Goal: Transaction & Acquisition: Purchase product/service

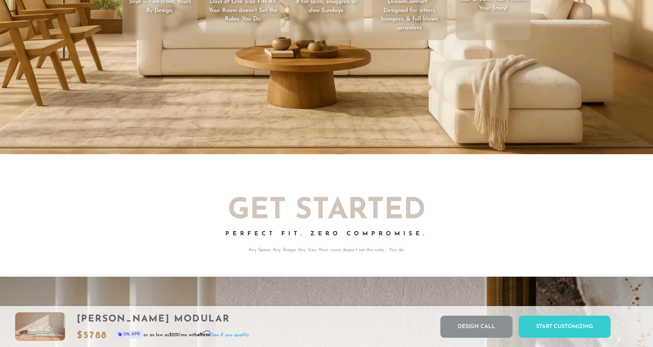
scroll to position [1353, 0]
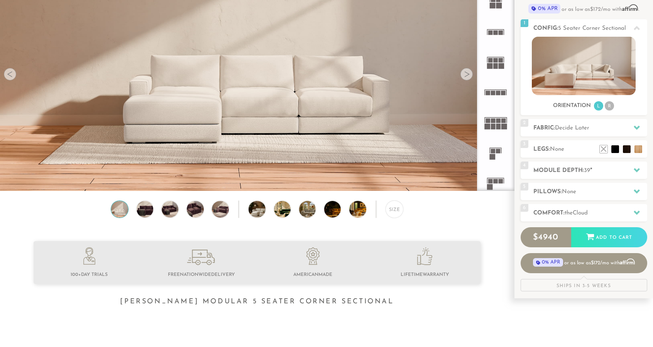
scroll to position [91, 0]
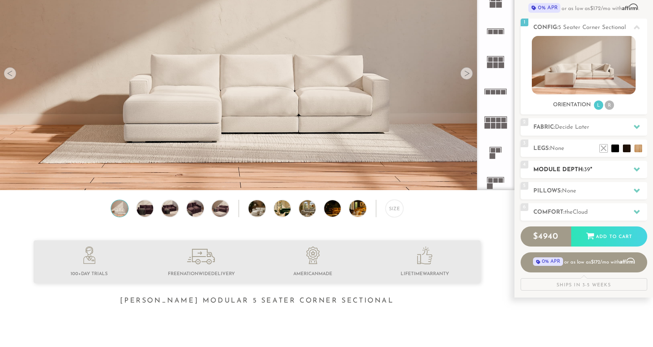
click at [602, 173] on h2 "Module Depth: 39 "" at bounding box center [591, 169] width 114 height 9
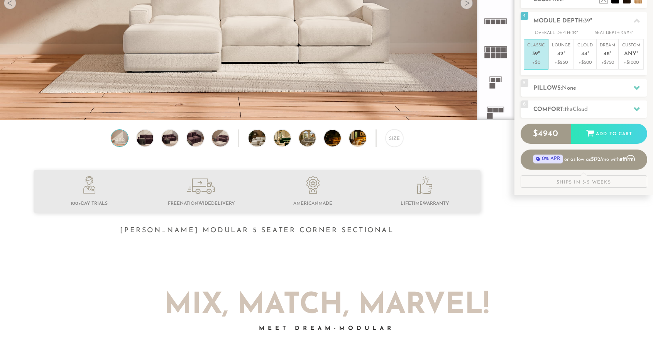
scroll to position [160, 0]
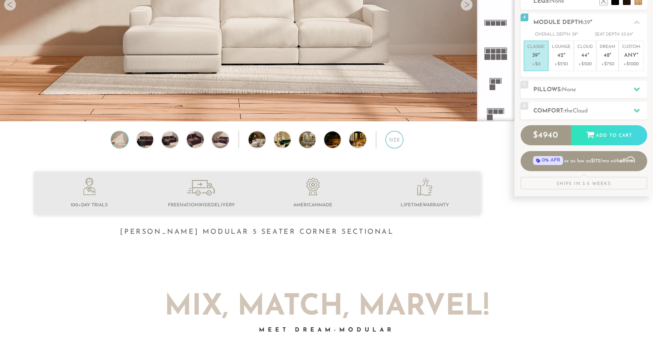
click at [395, 140] on div "Size" at bounding box center [394, 139] width 17 height 17
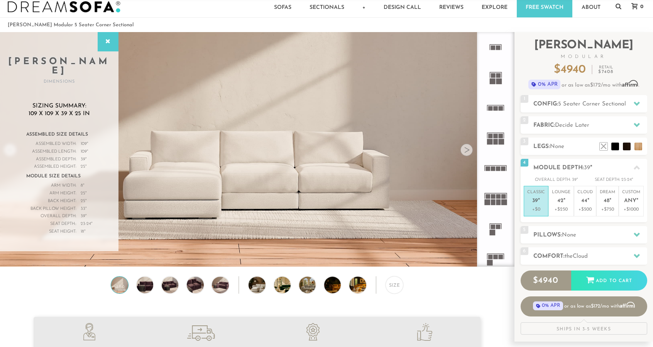
scroll to position [11, 0]
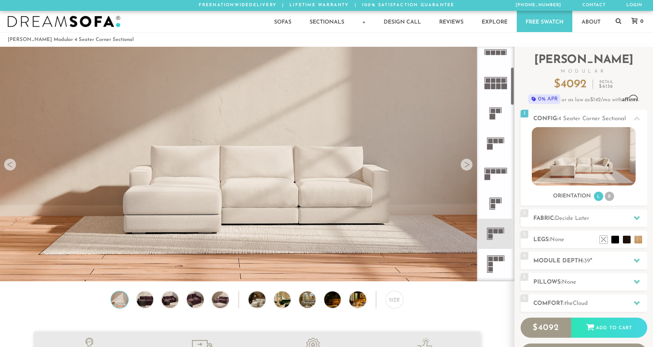
scroll to position [131, 0]
click at [491, 233] on rect at bounding box center [491, 235] width 5 height 5
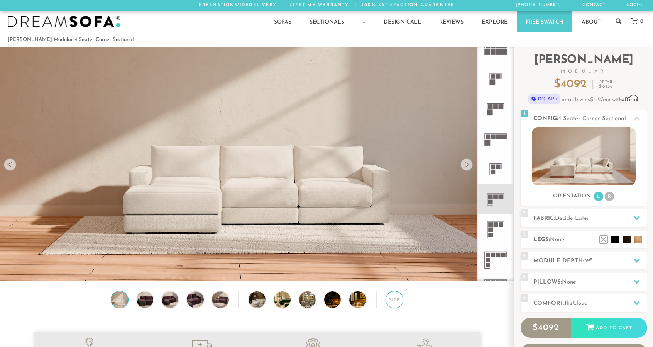
click at [386, 297] on div "Size" at bounding box center [394, 299] width 17 height 17
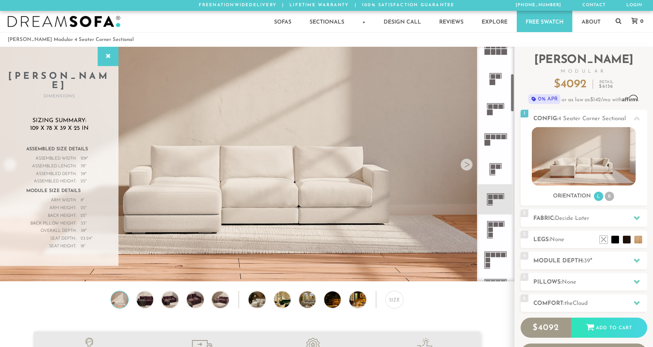
click at [494, 230] on icon at bounding box center [496, 229] width 30 height 30
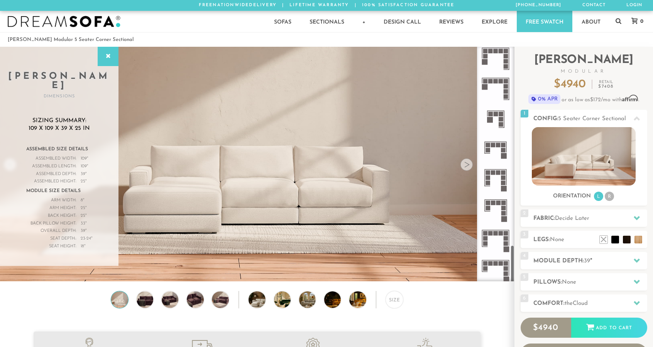
scroll to position [1214, 0]
click at [493, 258] on rect at bounding box center [495, 258] width 27 height 1
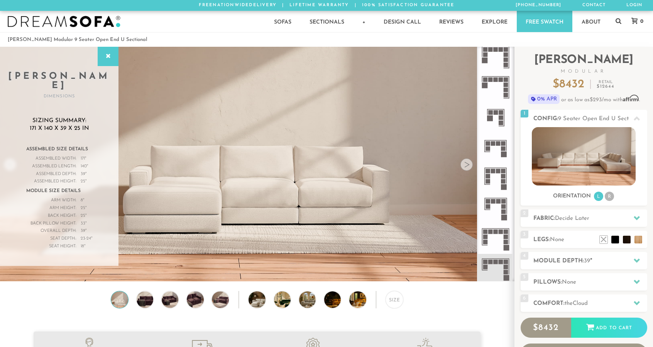
click at [493, 119] on rect at bounding box center [490, 118] width 6 height 6
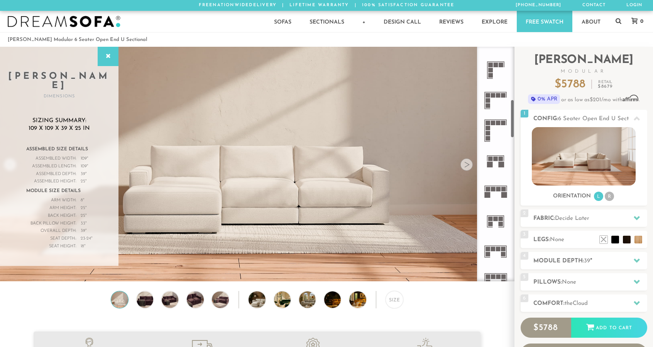
scroll to position [322, 0]
click at [484, 129] on icon at bounding box center [496, 133] width 30 height 30
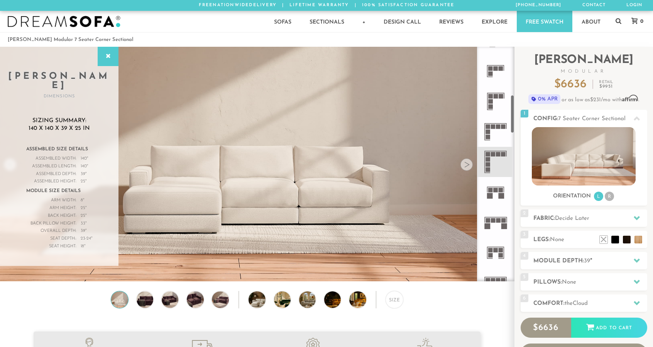
scroll to position [293, 0]
click at [499, 129] on rect at bounding box center [498, 127] width 5 height 5
click at [497, 101] on icon at bounding box center [496, 102] width 30 height 30
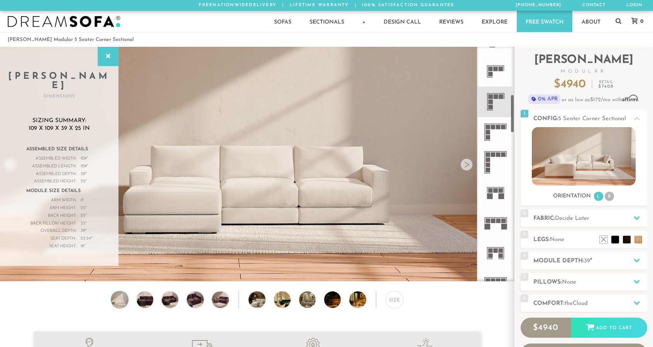
click at [467, 165] on div at bounding box center [467, 164] width 12 height 12
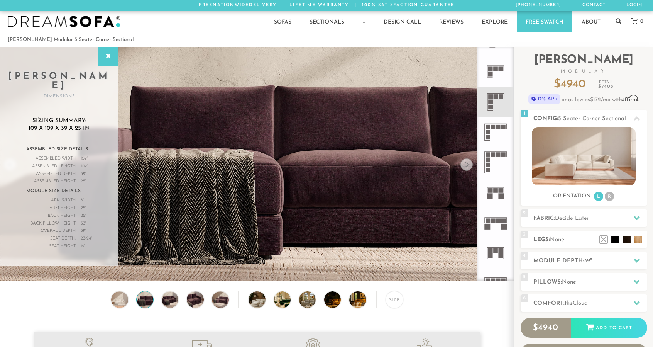
click at [467, 165] on div at bounding box center [467, 164] width 12 height 12
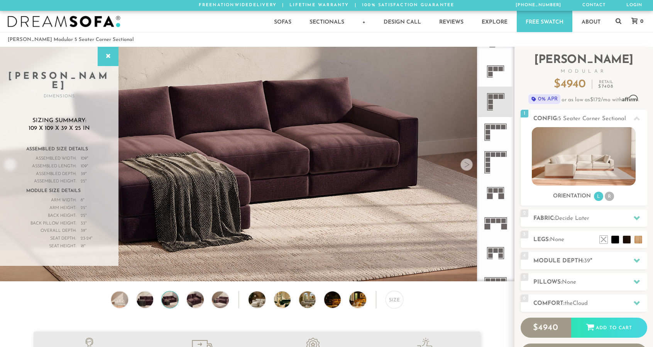
click at [467, 165] on div at bounding box center [467, 164] width 12 height 12
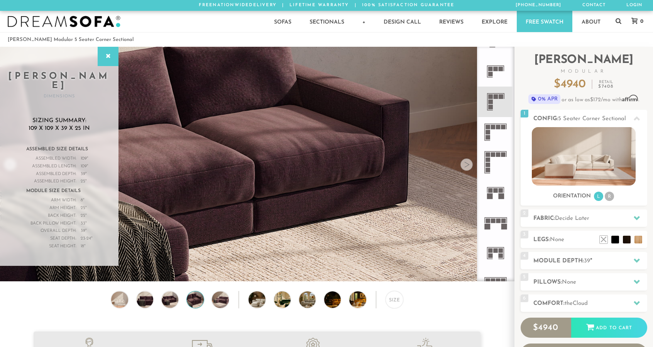
click at [467, 165] on div at bounding box center [467, 164] width 12 height 12
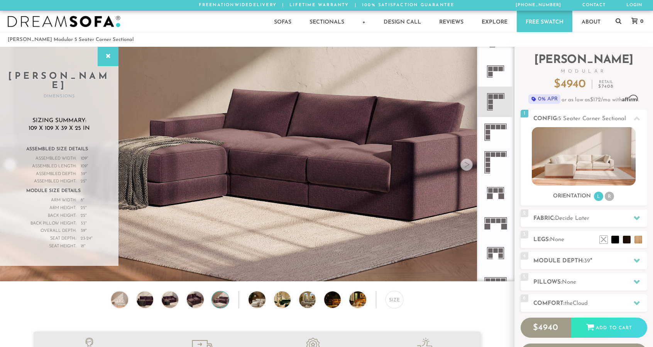
click at [467, 165] on div at bounding box center [467, 164] width 12 height 12
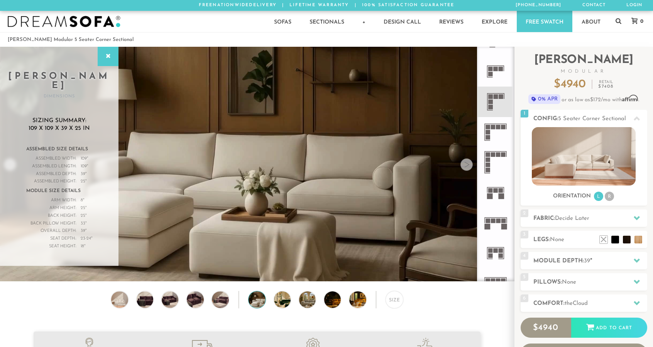
click at [467, 165] on div at bounding box center [467, 164] width 12 height 12
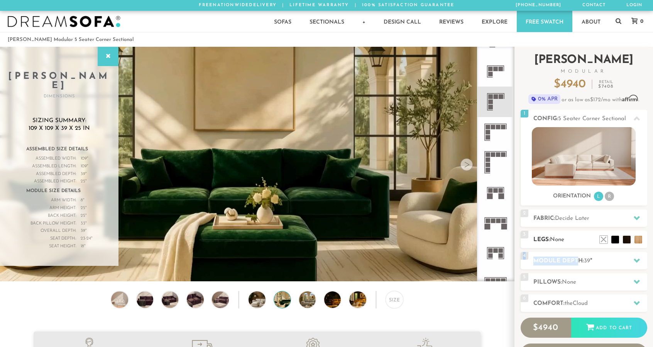
drag, startPoint x: 570, startPoint y: 240, endPoint x: 579, endPoint y: 248, distance: 12.1
click at [579, 248] on div "3 Legs: None $0 $199 Nailheads:" at bounding box center [584, 239] width 127 height 17
click at [467, 167] on div at bounding box center [467, 164] width 12 height 12
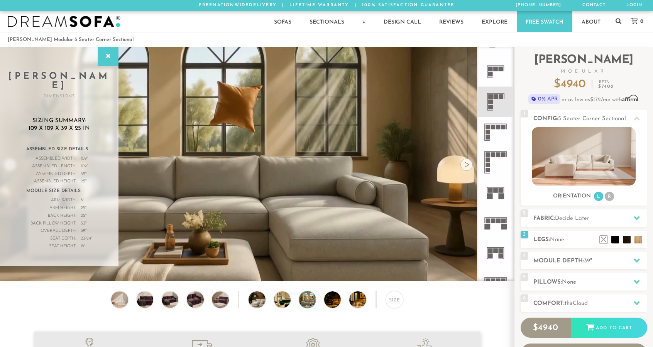
click at [467, 167] on div at bounding box center [467, 164] width 12 height 12
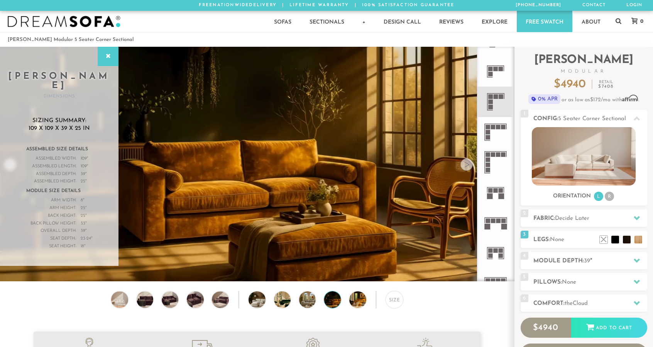
click at [467, 167] on div at bounding box center [467, 164] width 12 height 12
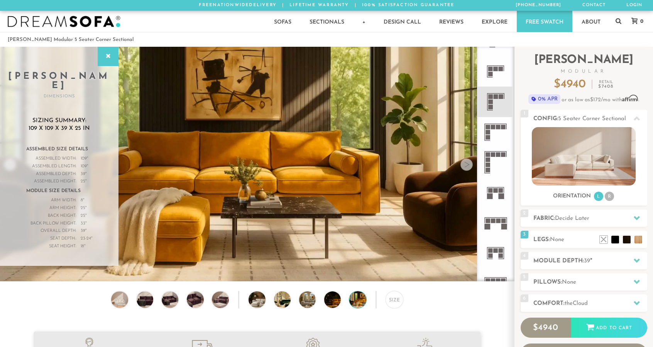
click at [467, 167] on div at bounding box center [467, 164] width 12 height 12
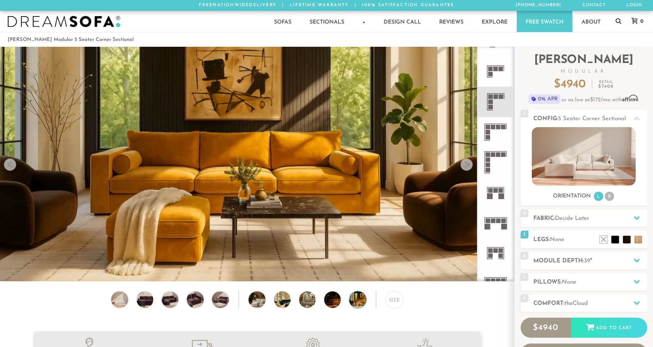
click at [467, 167] on div at bounding box center [467, 164] width 12 height 12
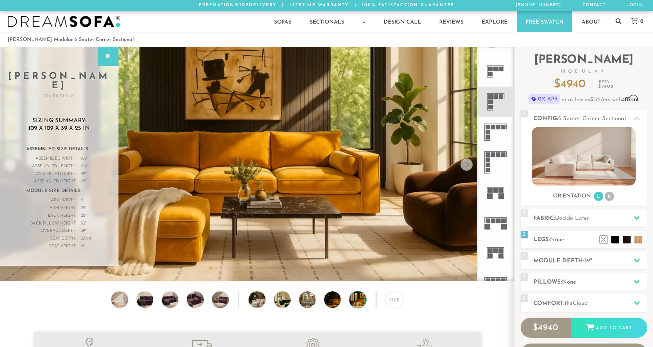
click at [467, 166] on div at bounding box center [467, 164] width 12 height 12
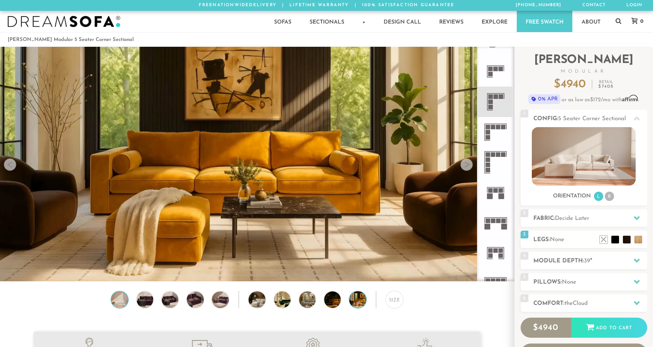
click at [123, 303] on img at bounding box center [120, 299] width 20 height 17
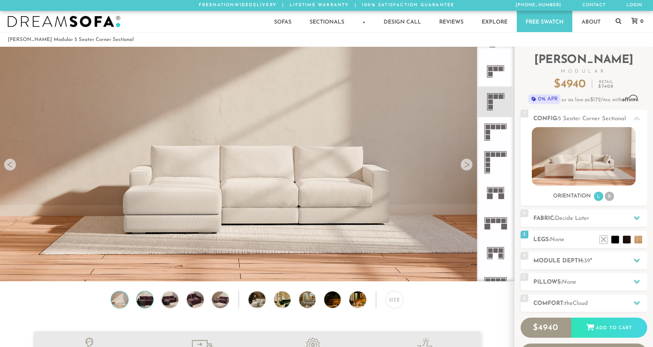
click at [147, 300] on img at bounding box center [145, 299] width 20 height 17
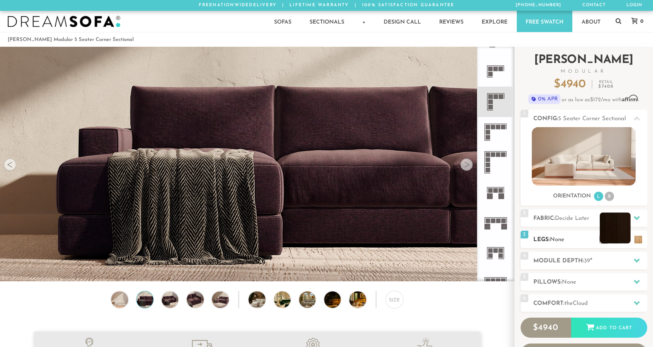
click at [627, 238] on li at bounding box center [615, 227] width 31 height 31
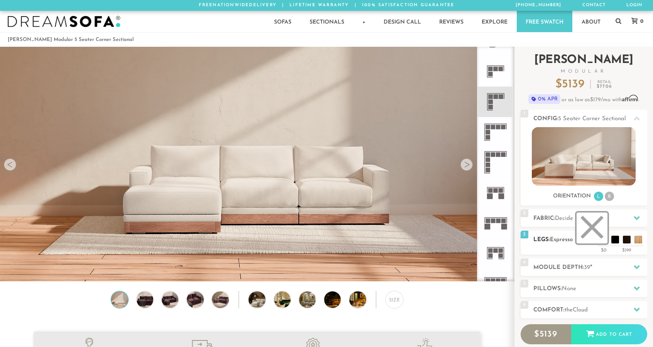
click at [603, 238] on li at bounding box center [592, 227] width 31 height 31
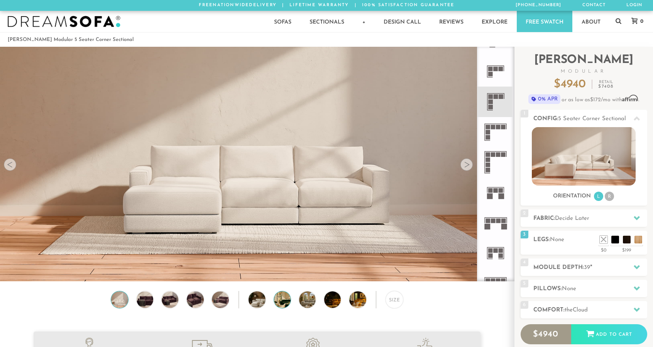
click at [277, 302] on img at bounding box center [289, 299] width 30 height 17
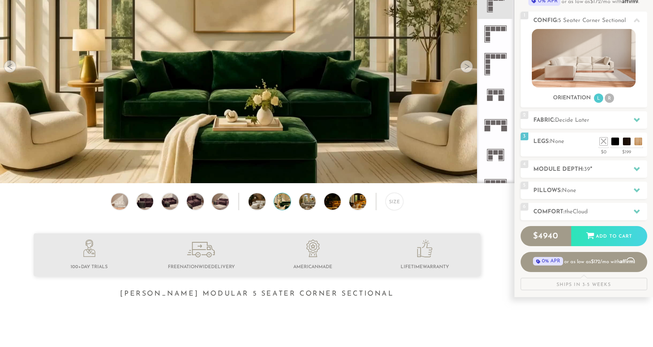
scroll to position [97, 0]
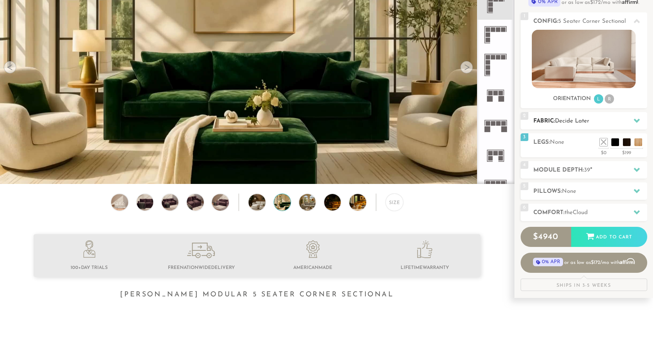
click at [592, 126] on div "2 Fabric: Decide Later" at bounding box center [584, 120] width 127 height 17
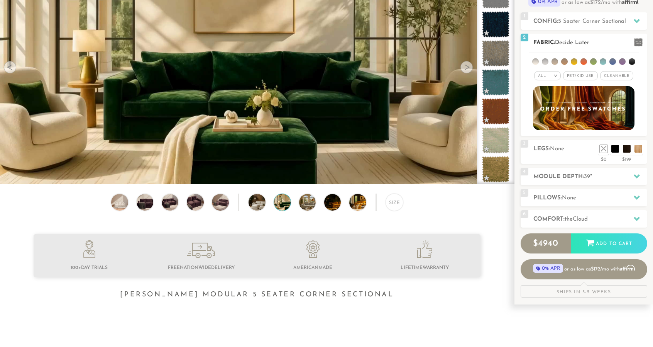
click at [623, 71] on span "Cleanable x" at bounding box center [617, 75] width 33 height 9
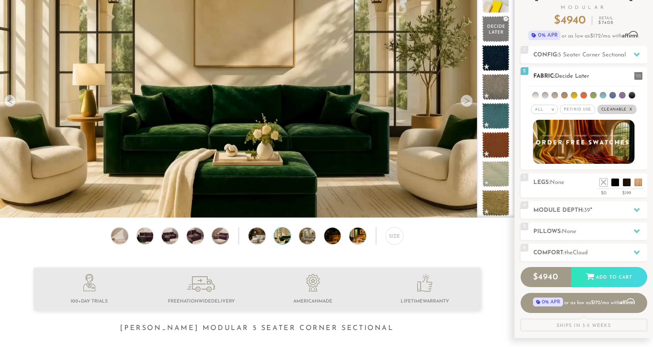
scroll to position [63, 0]
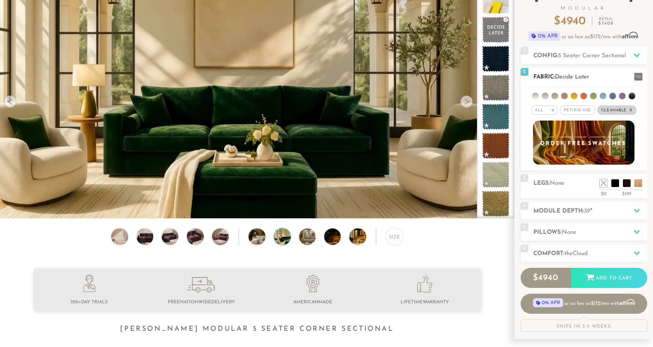
click at [572, 108] on span "Pet/Kid Use x" at bounding box center [577, 109] width 35 height 9
click at [554, 107] on div "All >" at bounding box center [542, 109] width 27 height 9
click at [549, 163] on li "Durable" at bounding box center [542, 164] width 27 height 11
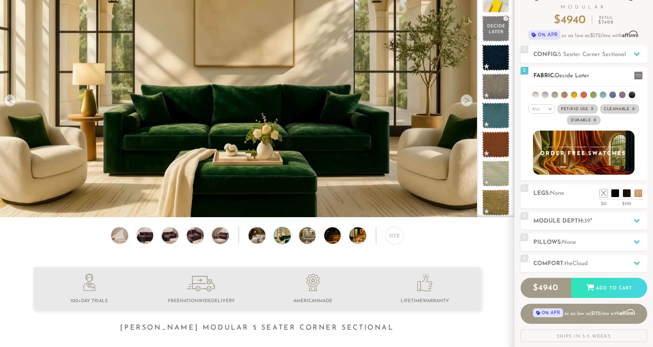
scroll to position [64, 0]
click at [629, 95] on li at bounding box center [632, 94] width 7 height 7
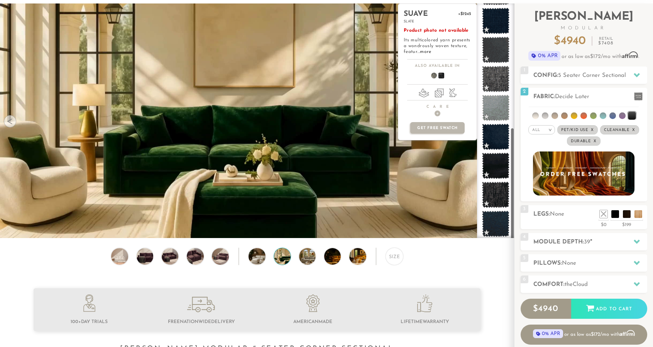
scroll to position [44, 0]
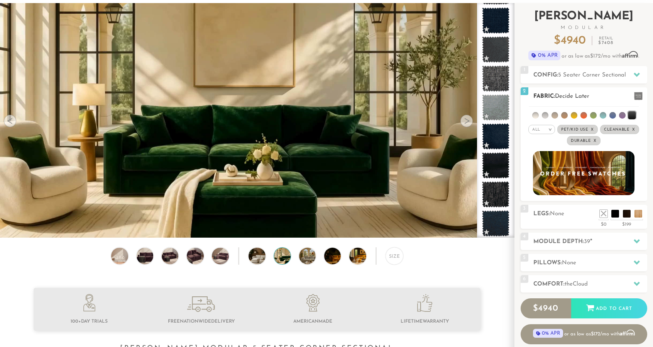
click at [596, 114] on li at bounding box center [594, 115] width 7 height 7
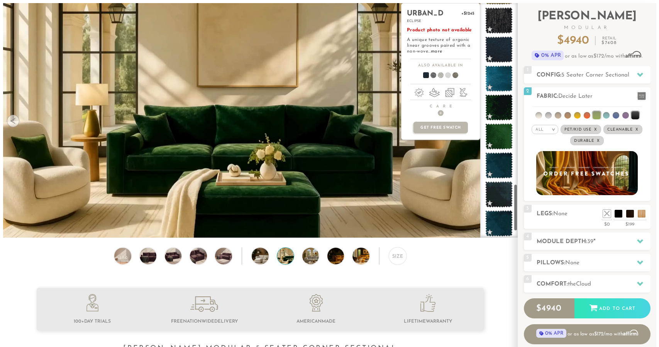
scroll to position [955, 0]
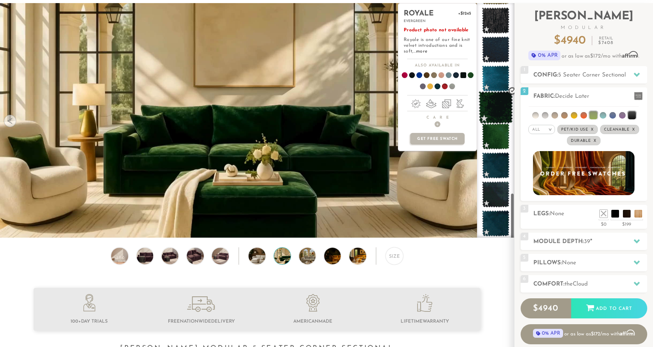
click at [496, 98] on span at bounding box center [496, 107] width 34 height 33
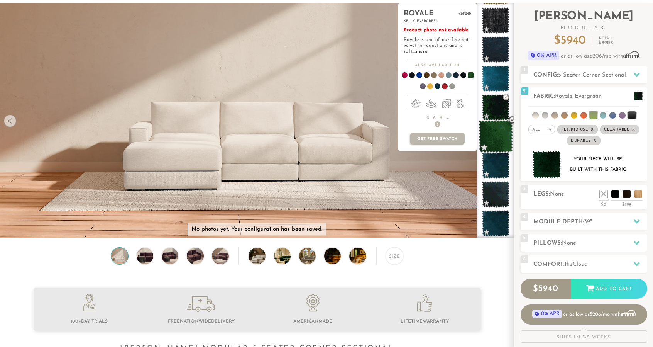
click at [494, 132] on span at bounding box center [496, 136] width 34 height 33
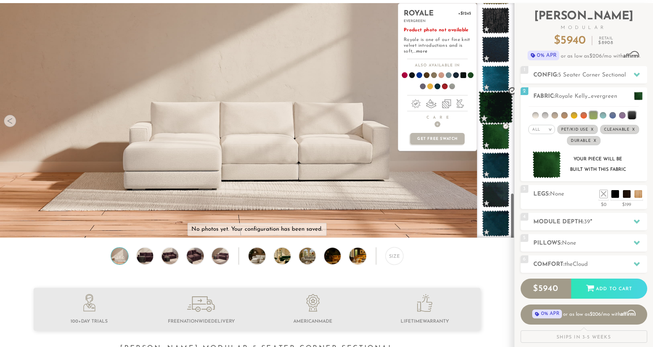
click at [498, 112] on span at bounding box center [496, 107] width 34 height 33
click at [440, 124] on span "+" at bounding box center [438, 124] width 6 height 6
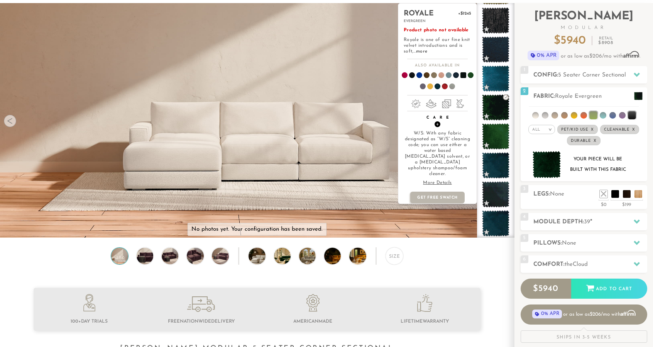
click at [437, 124] on span "+" at bounding box center [438, 124] width 6 height 6
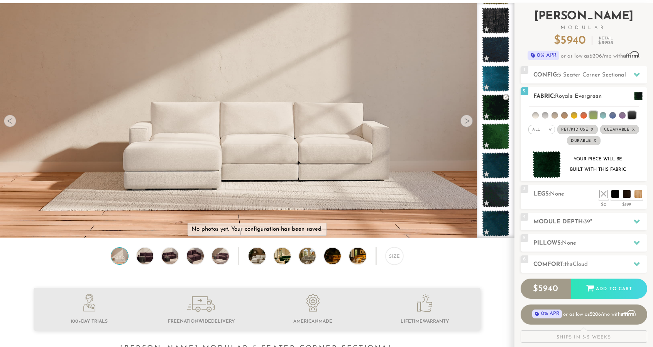
click at [560, 94] on span "Royale Evergreen" at bounding box center [578, 96] width 47 height 6
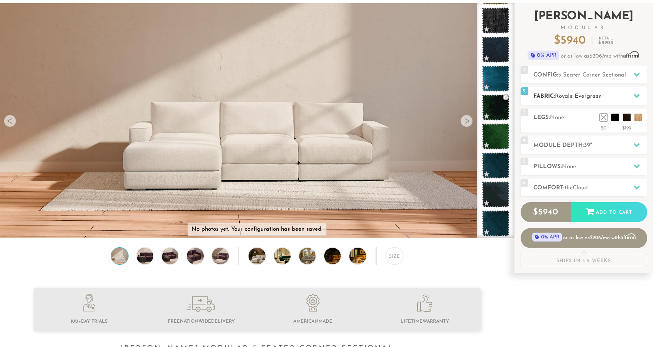
click at [637, 98] on div at bounding box center [637, 96] width 16 height 16
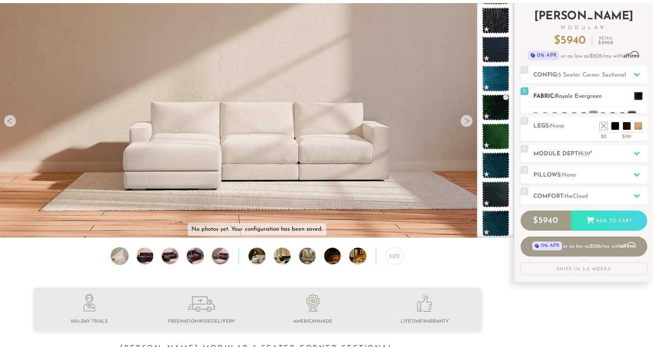
click at [637, 98] on span at bounding box center [639, 96] width 8 height 8
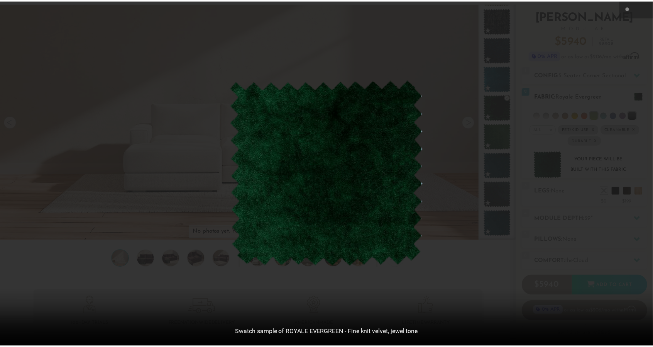
scroll to position [8782, 653]
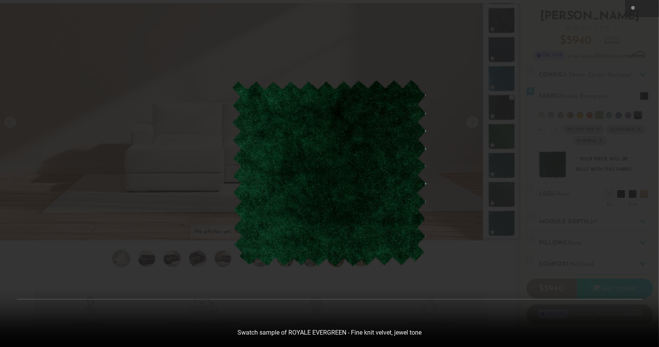
click at [619, 41] on div at bounding box center [329, 173] width 659 height 347
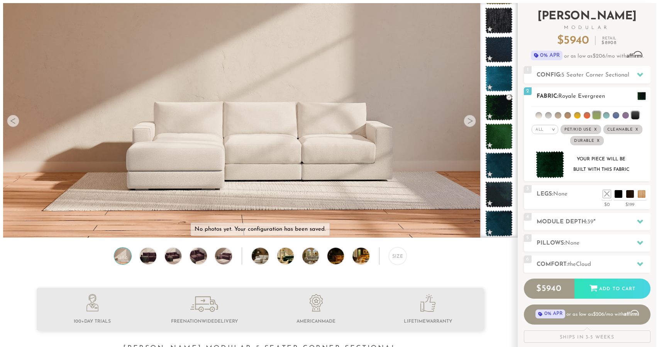
scroll to position [6, 6]
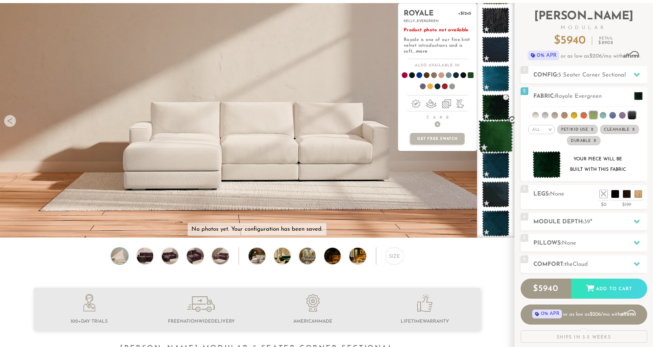
click at [494, 128] on span at bounding box center [496, 136] width 34 height 33
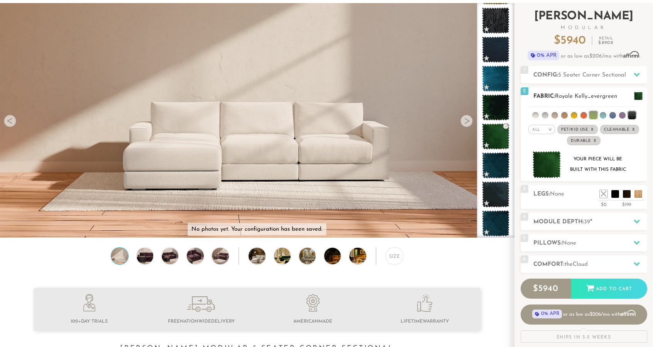
click at [554, 155] on img at bounding box center [547, 164] width 29 height 27
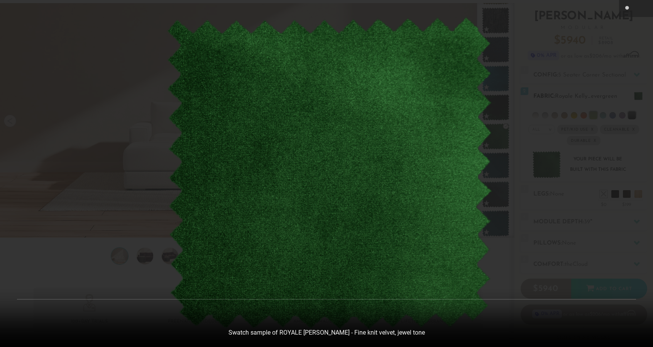
scroll to position [8782, 653]
click at [539, 215] on div at bounding box center [329, 173] width 659 height 347
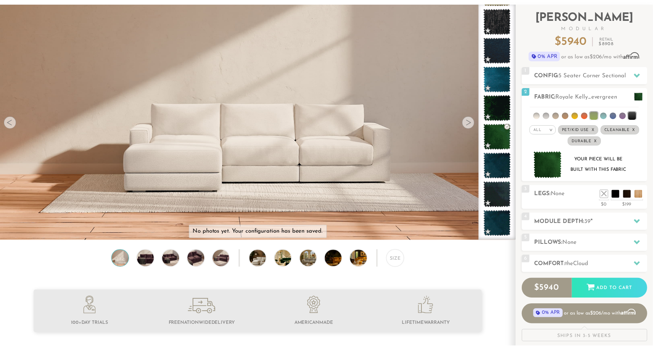
scroll to position [6, 6]
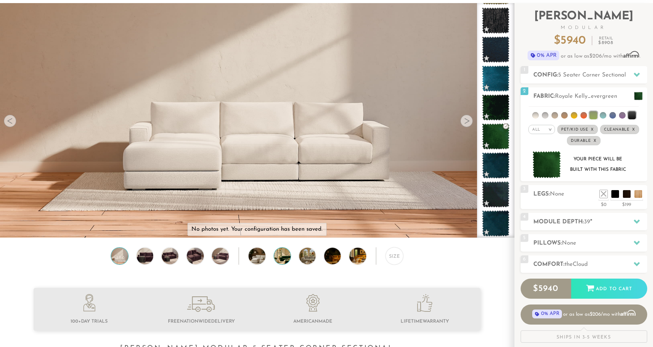
click at [282, 255] on img at bounding box center [289, 256] width 30 height 17
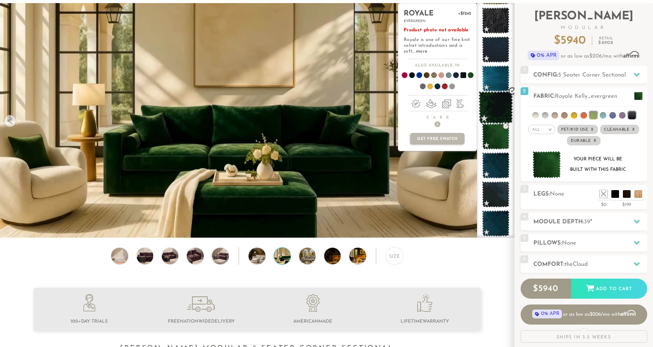
click at [496, 109] on span at bounding box center [496, 107] width 34 height 33
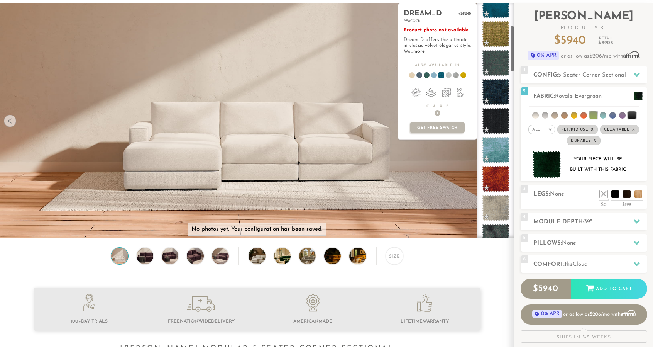
scroll to position [0, 0]
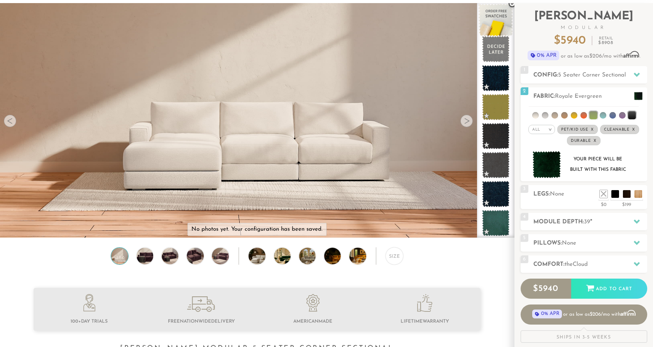
click at [500, 18] on span at bounding box center [496, 20] width 34 height 33
click at [594, 221] on h2 "Module Depth: 39 "" at bounding box center [591, 221] width 114 height 9
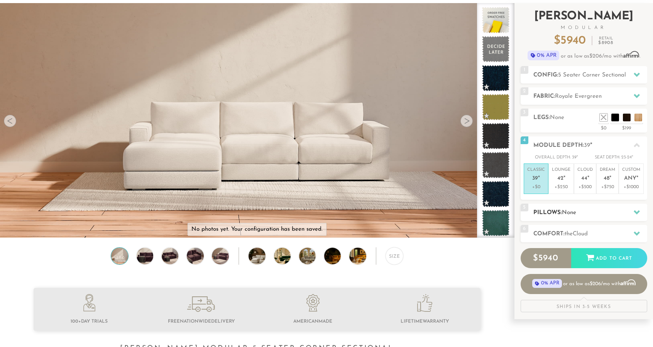
click at [603, 214] on h2 "Pillows: None" at bounding box center [591, 212] width 114 height 9
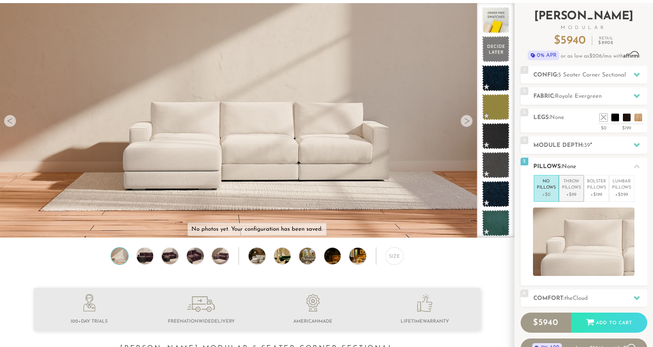
click at [564, 188] on p "Throw Pillows" at bounding box center [571, 184] width 19 height 13
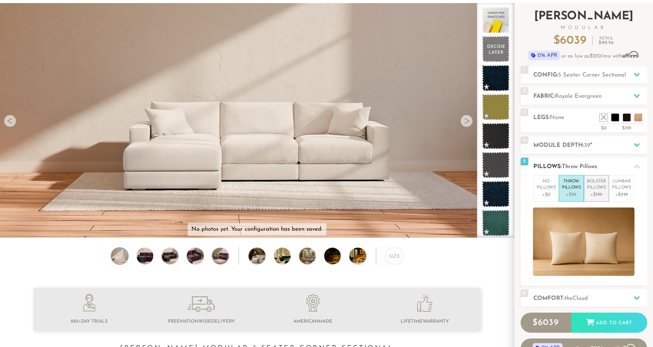
click at [599, 187] on p "Bolster Pillows" at bounding box center [596, 184] width 19 height 13
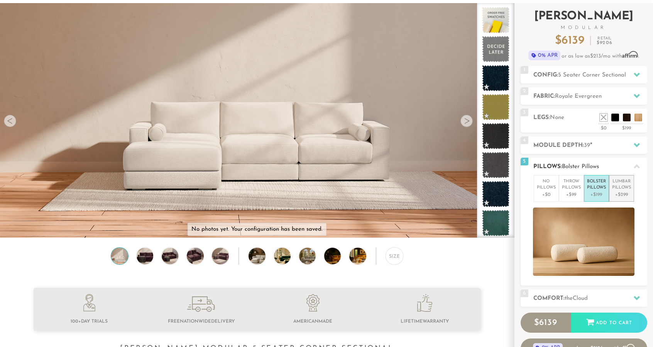
click at [619, 189] on p "Lumbar Pillows" at bounding box center [622, 184] width 19 height 13
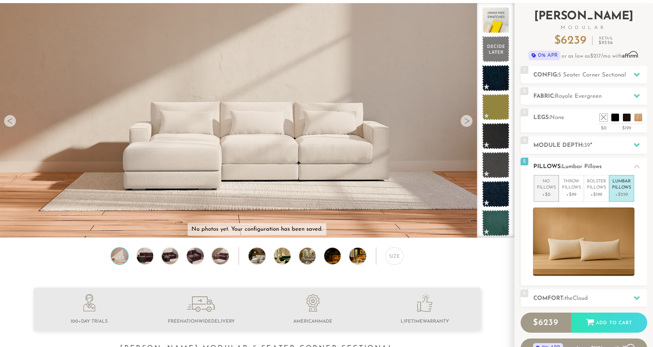
click at [555, 189] on p "No Pillows" at bounding box center [546, 184] width 19 height 13
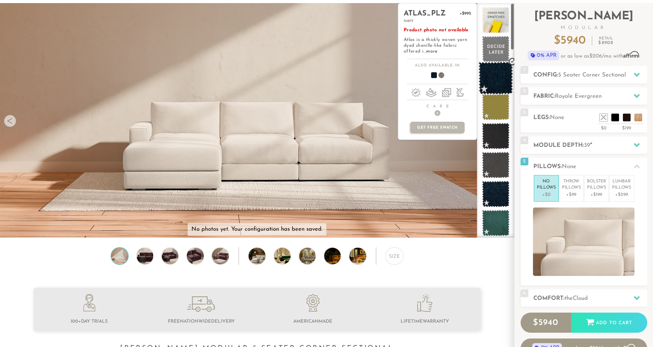
click at [499, 80] on span at bounding box center [496, 78] width 34 height 33
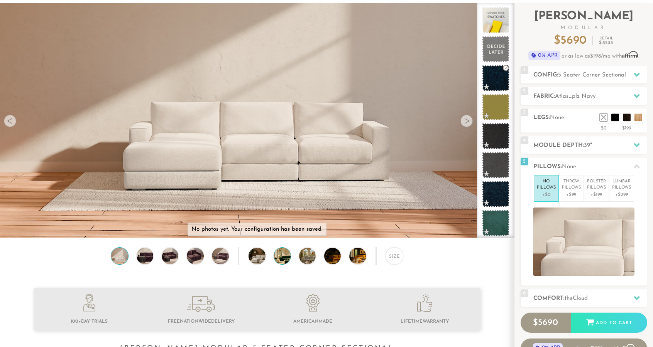
click at [283, 259] on img at bounding box center [289, 256] width 30 height 17
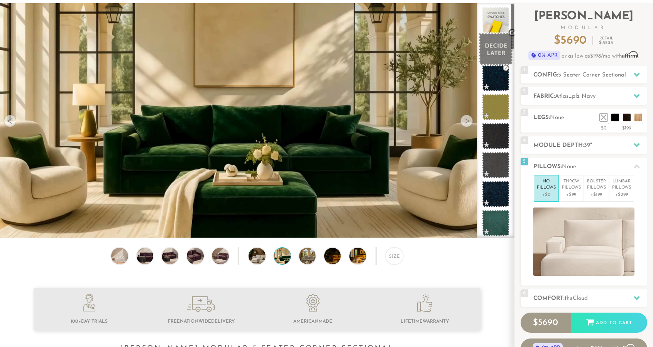
click at [490, 51] on span at bounding box center [496, 49] width 34 height 33
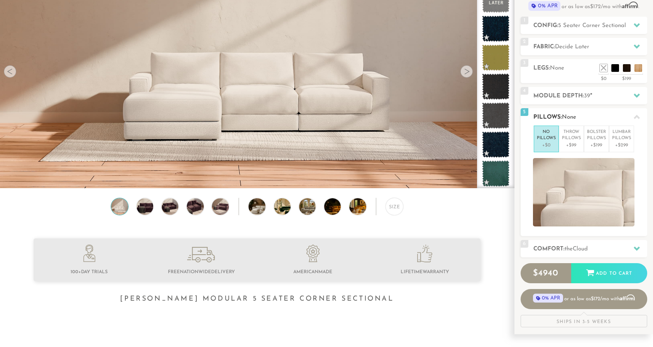
scroll to position [99, 0]
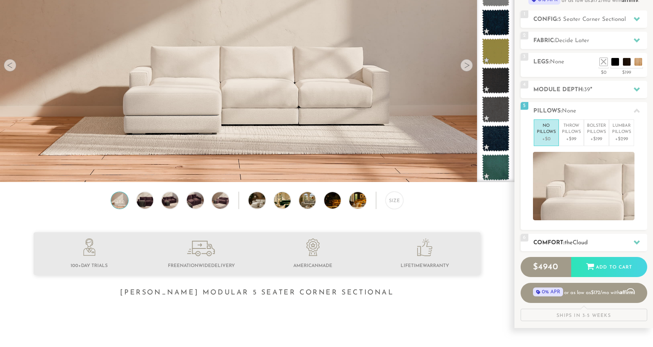
click at [623, 238] on h2 "Comfort: the Cloud" at bounding box center [591, 242] width 114 height 9
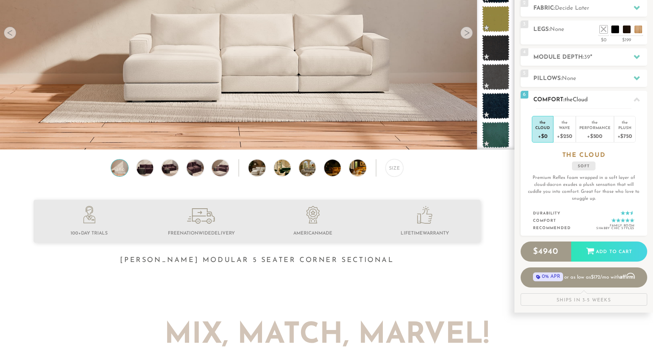
scroll to position [132, 0]
click at [562, 125] on div "Wave" at bounding box center [564, 126] width 15 height 5
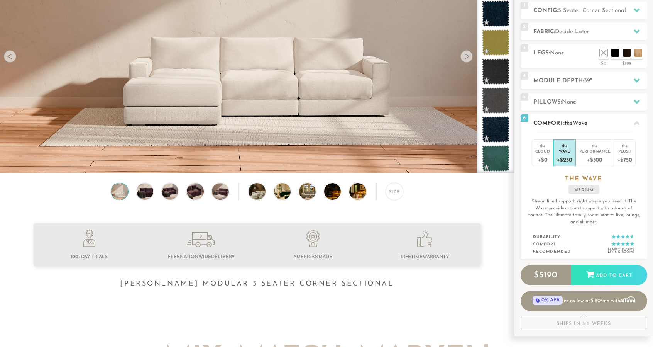
scroll to position [107, 0]
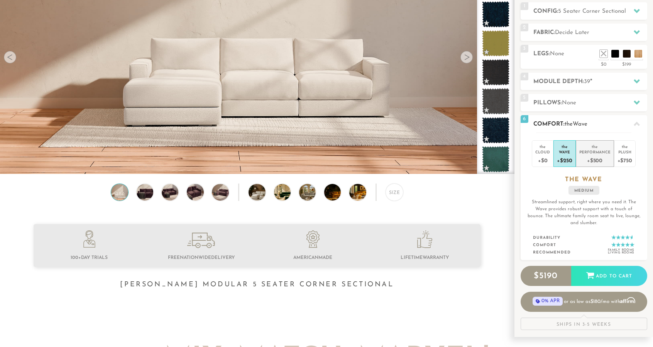
click at [601, 151] on div "Performance" at bounding box center [595, 151] width 31 height 5
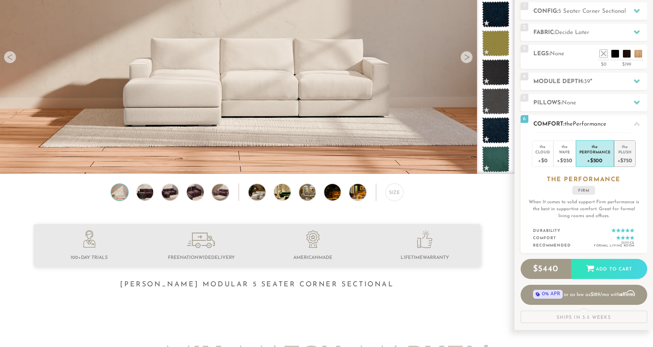
click at [630, 157] on div "+$750" at bounding box center [625, 159] width 15 height 11
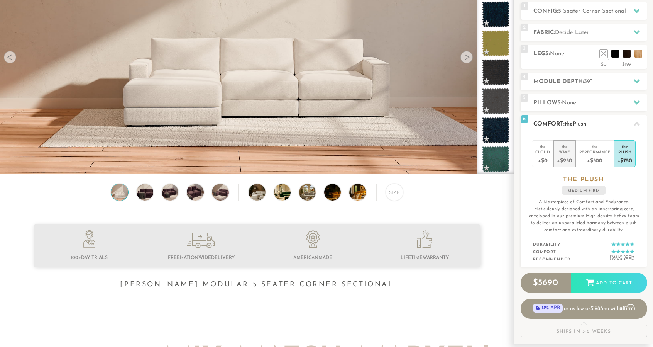
click at [565, 153] on div "Wave" at bounding box center [564, 151] width 15 height 5
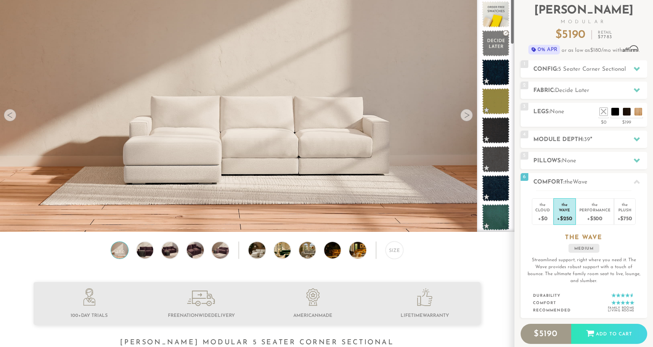
scroll to position [0, 0]
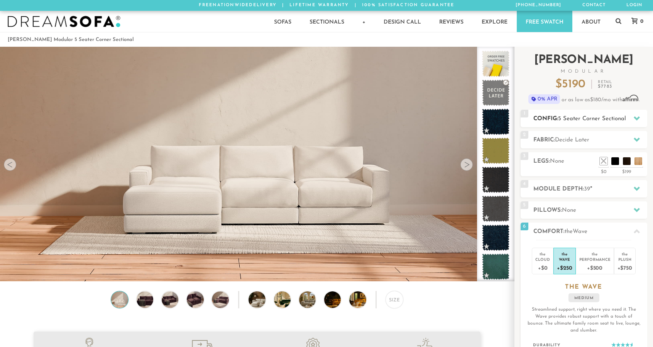
click at [587, 110] on div "1 Config: 5 Seater Corner Sectional R" at bounding box center [584, 118] width 127 height 17
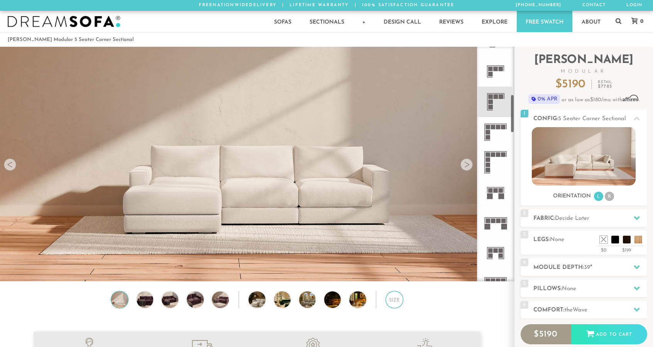
click at [390, 304] on div "Size" at bounding box center [394, 299] width 17 height 17
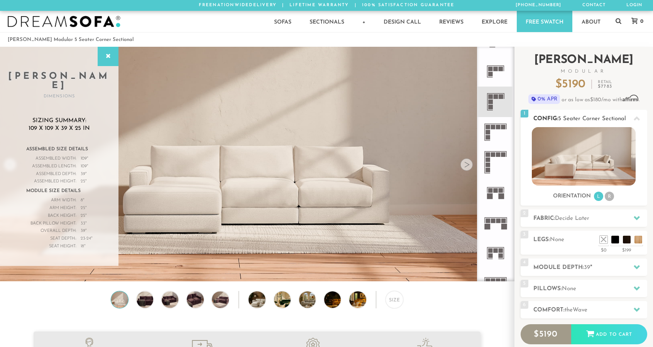
click at [580, 163] on img at bounding box center [584, 156] width 104 height 58
click at [362, 299] on img at bounding box center [365, 299] width 30 height 17
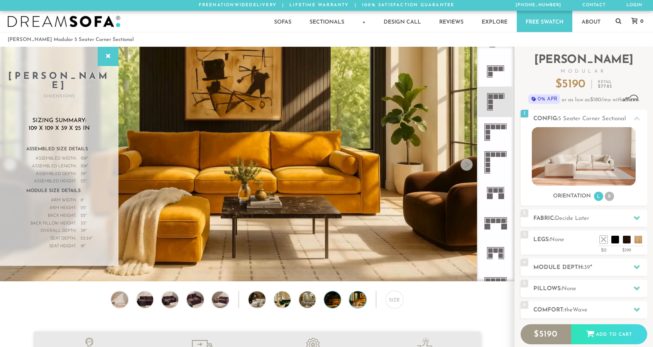
click at [329, 307] on img at bounding box center [339, 299] width 30 height 17
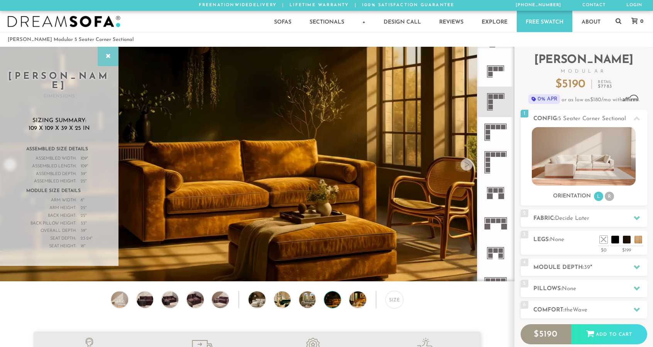
click at [107, 59] on div at bounding box center [108, 56] width 21 height 19
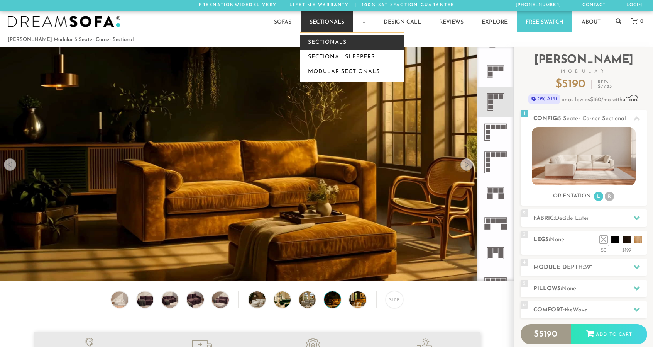
click at [338, 46] on link "Sectionals" at bounding box center [352, 42] width 104 height 15
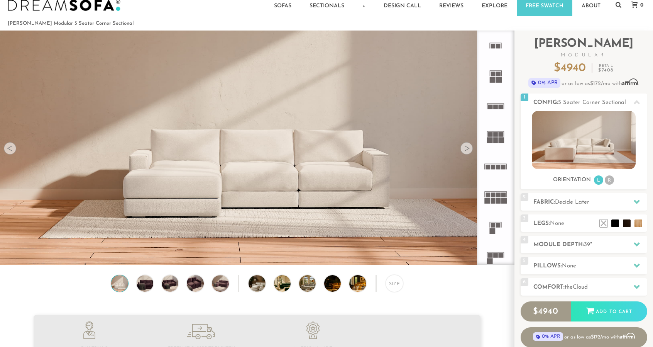
scroll to position [16, 0]
click at [397, 280] on div "Size" at bounding box center [394, 283] width 17 height 17
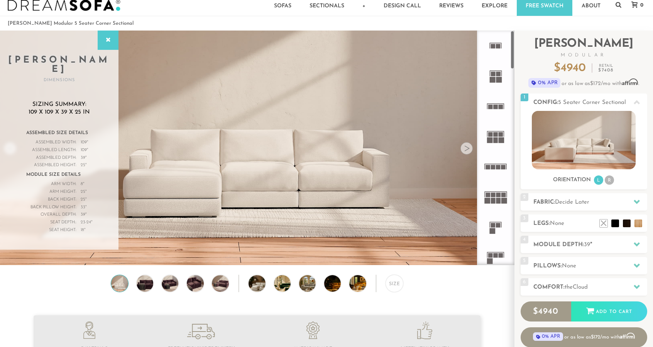
click at [443, 280] on div "Size" at bounding box center [257, 285] width 514 height 21
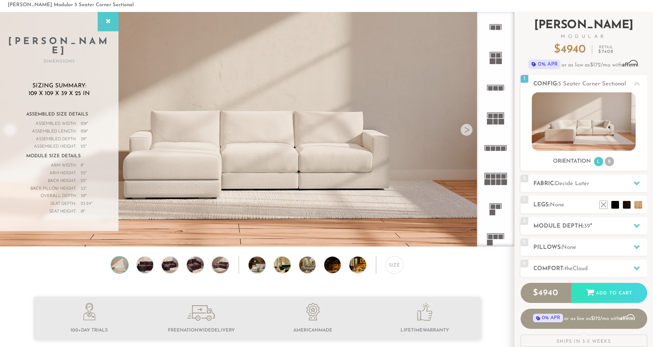
scroll to position [42, 0]
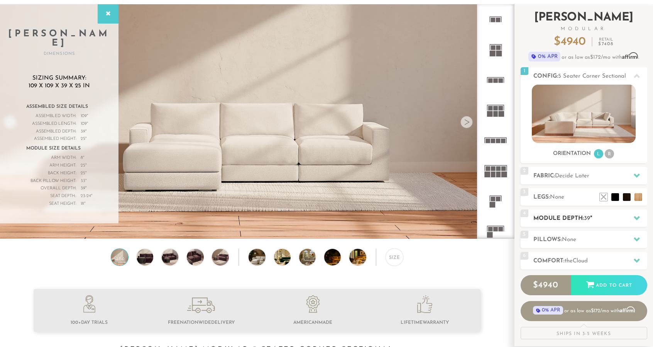
click at [593, 221] on h2 "Module Depth: 39 "" at bounding box center [591, 218] width 114 height 9
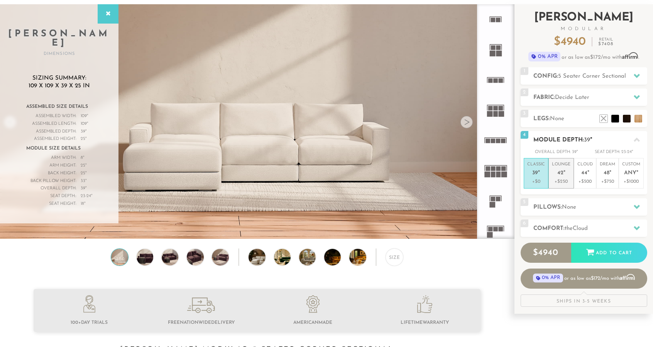
click at [565, 178] on p "+$250" at bounding box center [561, 181] width 19 height 7
click at [541, 181] on p "+$0" at bounding box center [537, 181] width 18 height 7
click at [564, 173] on em """ at bounding box center [565, 173] width 2 height 7
click at [540, 174] on em """ at bounding box center [539, 173] width 2 height 7
click at [564, 171] on em """ at bounding box center [565, 173] width 2 height 7
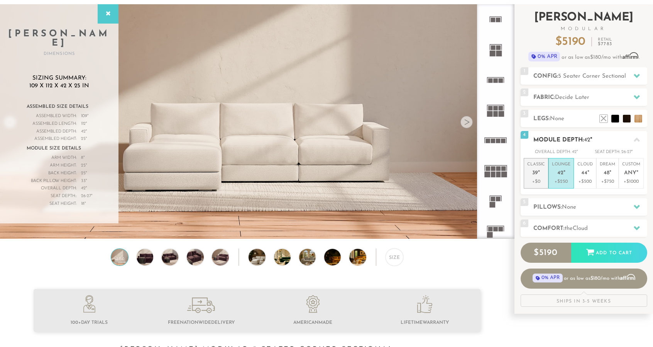
click at [533, 170] on span "39" at bounding box center [536, 173] width 6 height 7
click at [573, 227] on span "the" at bounding box center [569, 229] width 8 height 6
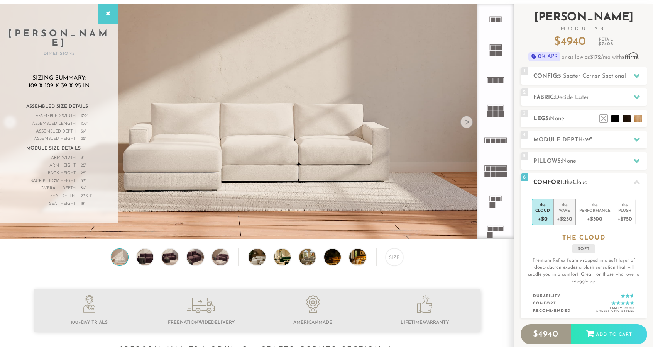
click at [561, 208] on div "Wave" at bounding box center [564, 209] width 15 height 5
click at [579, 181] on span "Wave" at bounding box center [580, 183] width 15 height 6
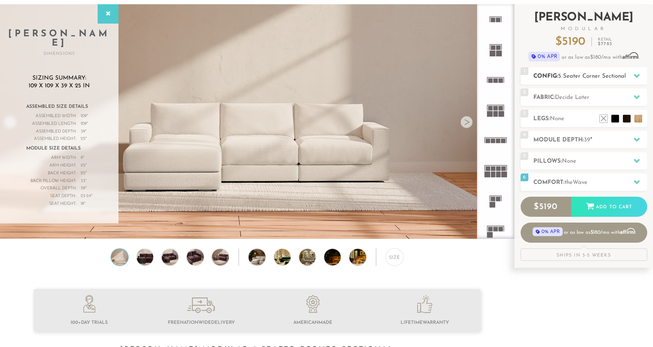
click at [581, 74] on span "5 Seater Corner Sectional" at bounding box center [592, 76] width 68 height 6
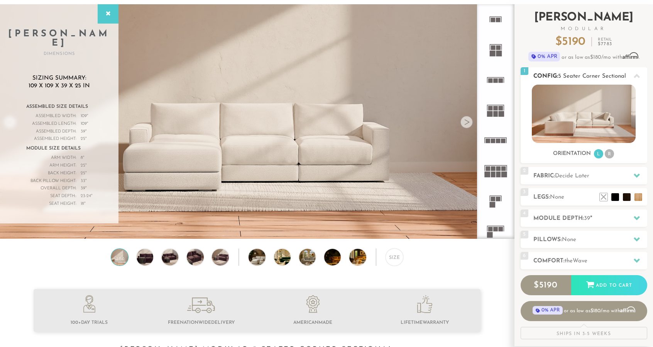
click at [554, 85] on img at bounding box center [584, 114] width 104 height 58
click at [565, 77] on span "5 Seater Corner Sectional" at bounding box center [592, 76] width 68 height 6
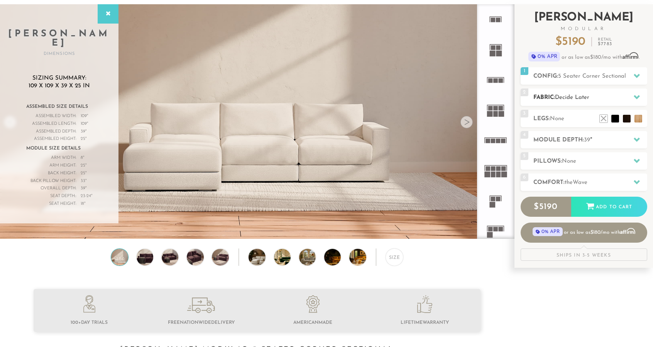
click at [583, 95] on span "Decide Later" at bounding box center [572, 98] width 34 height 6
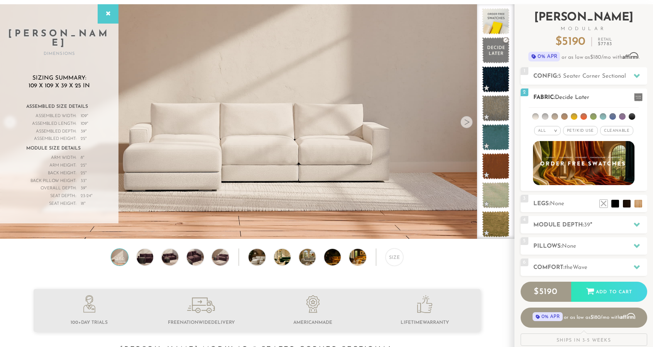
click at [536, 115] on li at bounding box center [536, 116] width 7 height 7
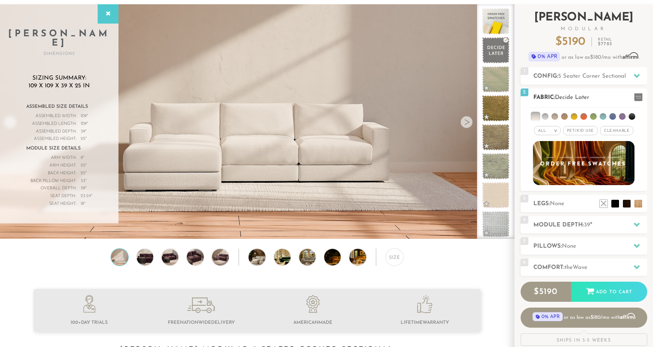
click at [544, 116] on li at bounding box center [545, 116] width 7 height 7
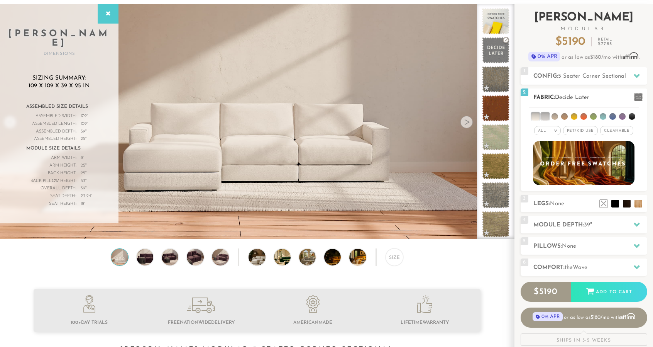
click at [557, 115] on li at bounding box center [555, 116] width 7 height 7
click at [567, 115] on li at bounding box center [565, 116] width 7 height 7
click at [576, 124] on div "All > All Tier Family Popular Luxury" at bounding box center [584, 121] width 127 height 31
click at [577, 131] on span "Pet/Kid Use x" at bounding box center [580, 130] width 35 height 9
click at [609, 127] on span "Cleanable x" at bounding box center [619, 130] width 33 height 9
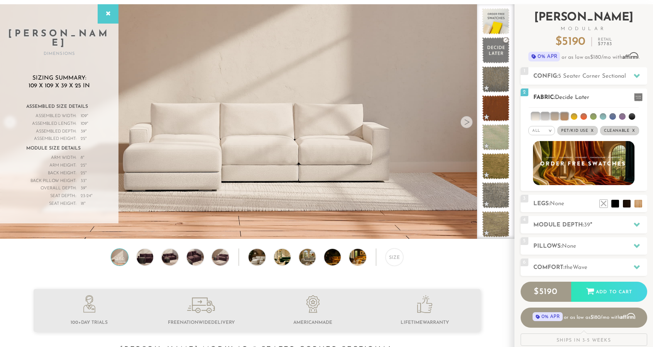
click at [541, 130] on em "All" at bounding box center [537, 131] width 8 height 4
click at [544, 180] on li "Durable" at bounding box center [542, 185] width 27 height 11
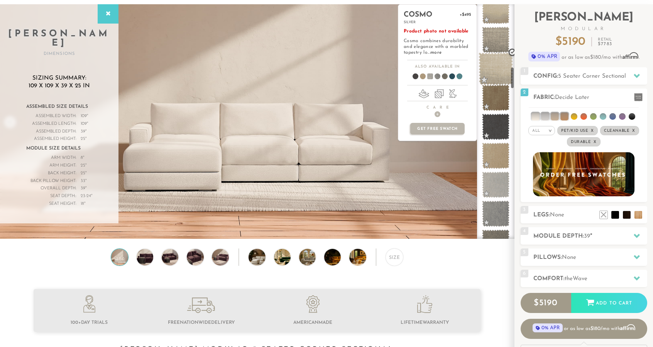
scroll to position [677, 0]
click at [494, 185] on span at bounding box center [495, 184] width 27 height 26
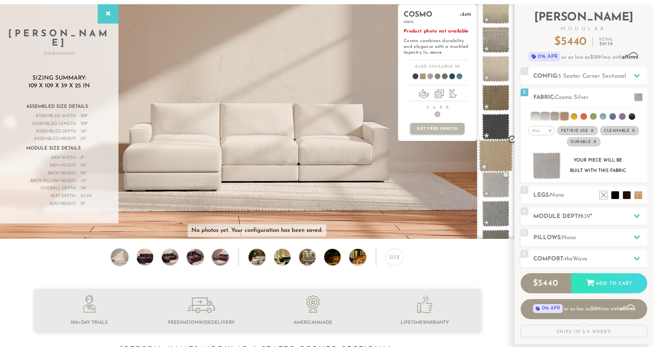
click at [498, 156] on span at bounding box center [496, 155] width 34 height 33
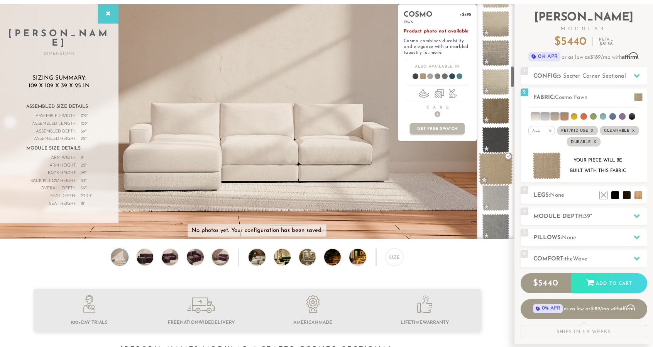
scroll to position [663, 0]
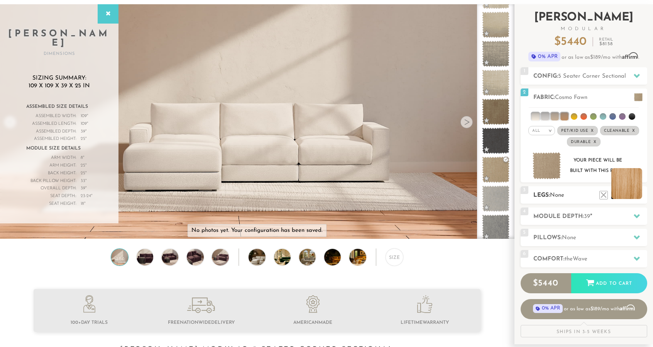
click at [640, 192] on li at bounding box center [627, 183] width 31 height 31
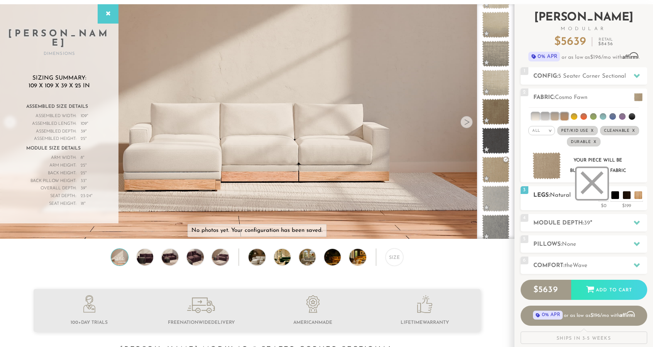
click at [606, 194] on li at bounding box center [592, 183] width 31 height 31
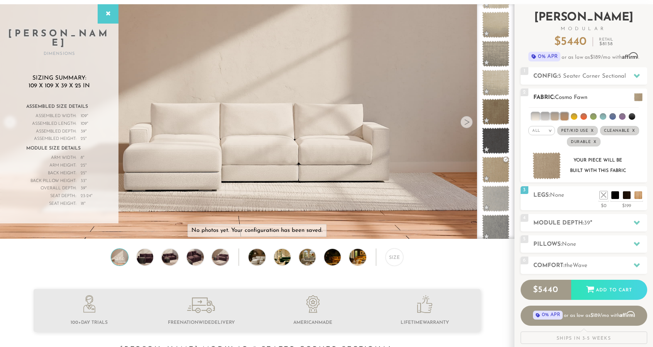
click at [569, 96] on span "Cosmo Fawn" at bounding box center [571, 98] width 32 height 6
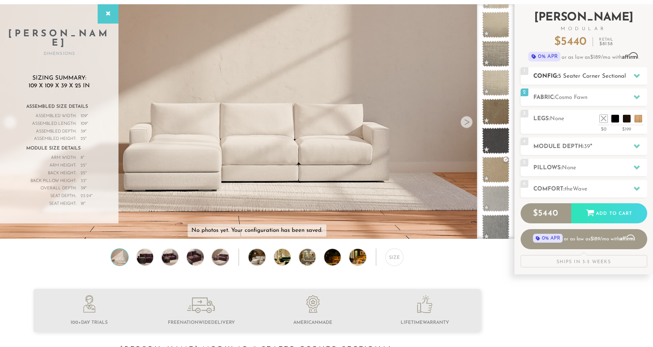
click at [600, 73] on span "5 Seater Corner Sectional" at bounding box center [592, 76] width 68 height 6
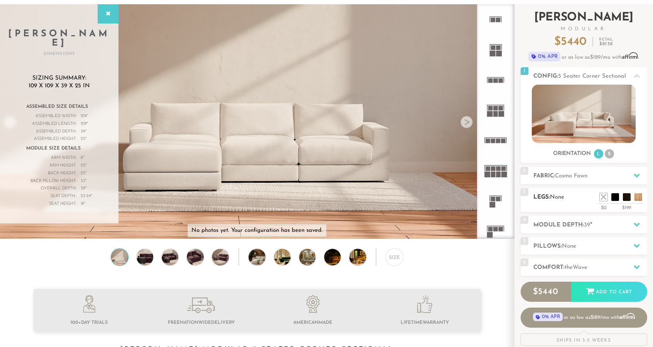
click at [619, 198] on li at bounding box center [616, 197] width 8 height 8
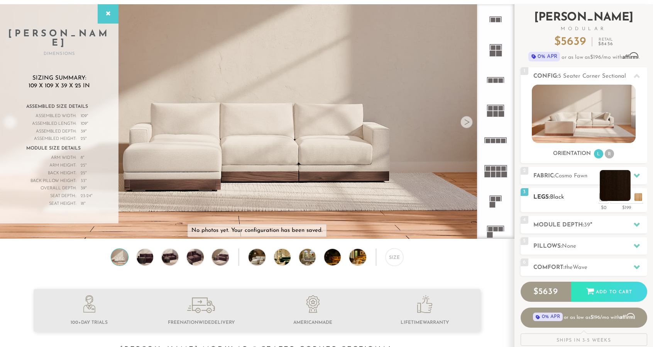
click at [629, 196] on li at bounding box center [615, 185] width 31 height 31
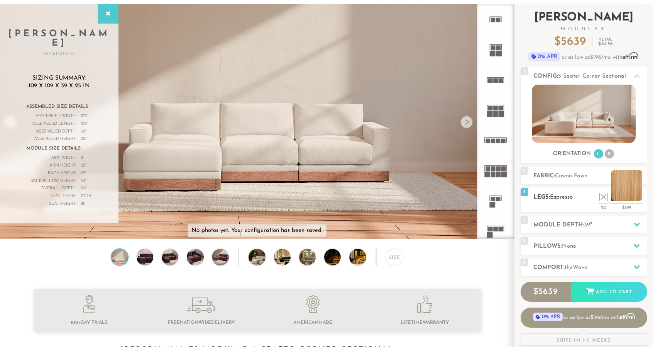
click at [640, 197] on li at bounding box center [627, 185] width 31 height 31
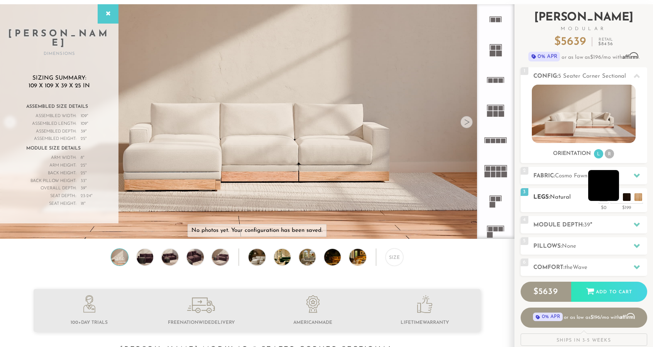
click at [614, 197] on li at bounding box center [604, 185] width 31 height 31
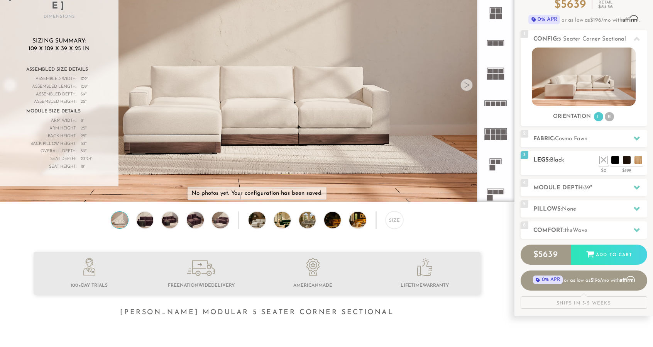
scroll to position [83, 0]
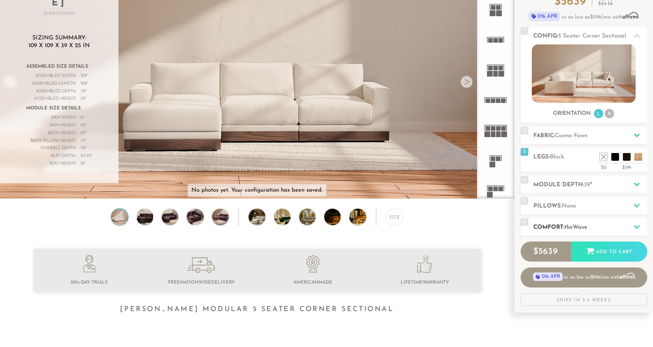
drag, startPoint x: 567, startPoint y: 229, endPoint x: 586, endPoint y: 225, distance: 19.4
click at [586, 225] on span "Wave" at bounding box center [580, 227] width 15 height 6
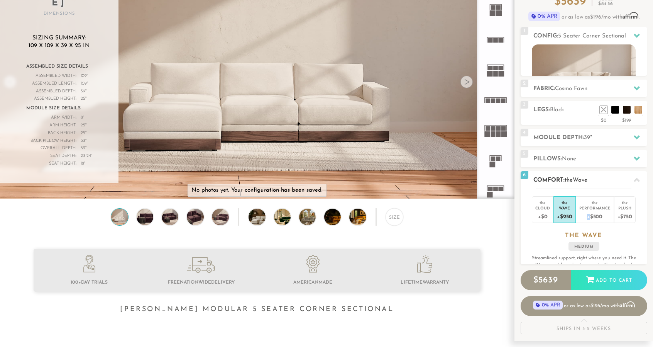
click at [586, 225] on div "the Cloud +$0 the Wave +$250 the Performance +$500 the Plush +$750 the WAVE med…" at bounding box center [584, 226] width 127 height 76
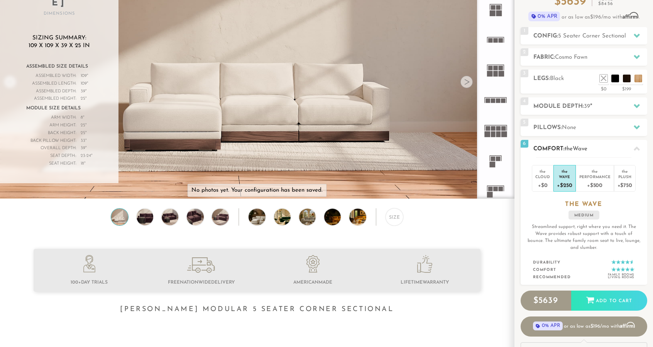
click at [543, 210] on div "the Cloud +$0 the Wave +$250 the Performance +$500 the Plush +$750 the WAVE med…" at bounding box center [584, 221] width 127 height 128
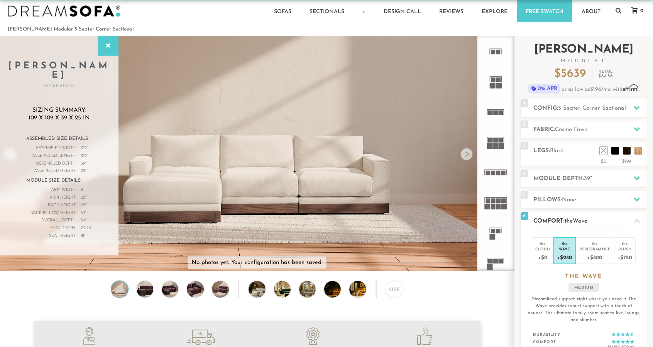
scroll to position [10, 0]
click at [565, 246] on div "Wave" at bounding box center [564, 248] width 15 height 5
click at [614, 148] on li at bounding box center [615, 139] width 31 height 31
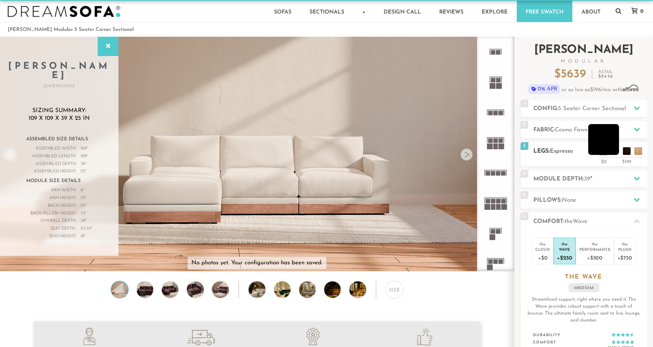
click at [615, 149] on li at bounding box center [604, 139] width 31 height 31
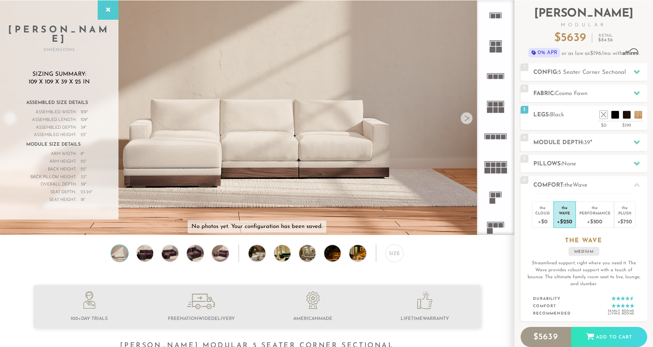
scroll to position [0, 0]
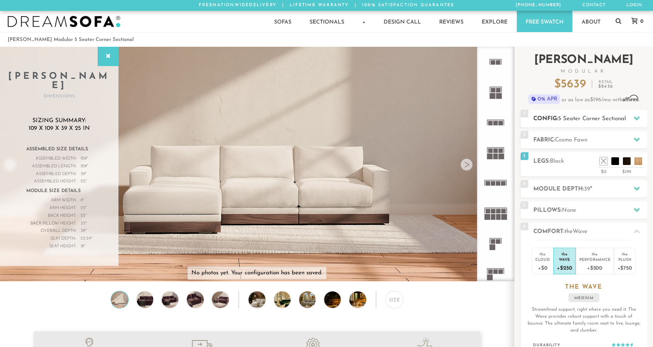
click at [592, 114] on h2 "Config: 5 Seater Corner Sectional" at bounding box center [591, 118] width 114 height 9
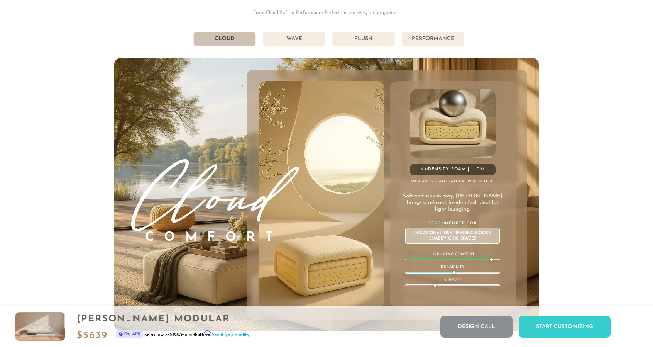
scroll to position [4305, 0]
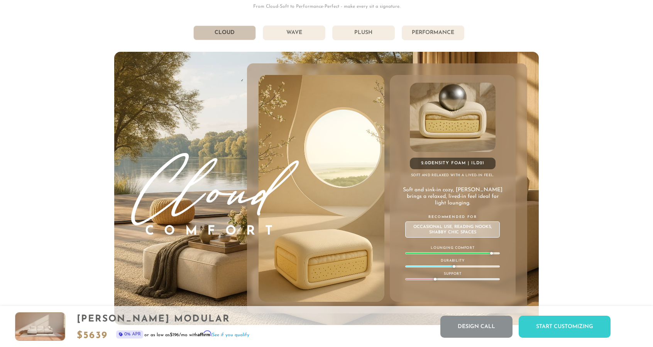
click at [300, 34] on li "Wave" at bounding box center [294, 32] width 63 height 15
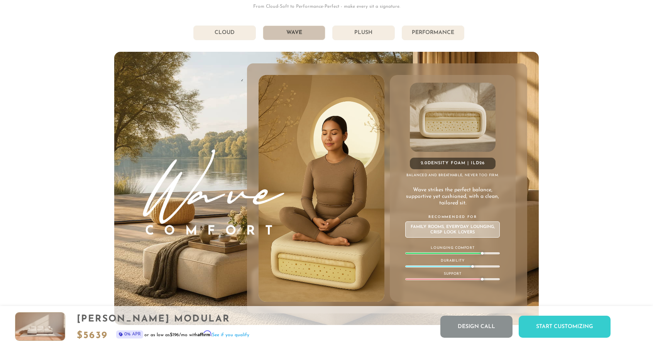
click at [233, 38] on li "Cloud" at bounding box center [224, 32] width 63 height 15
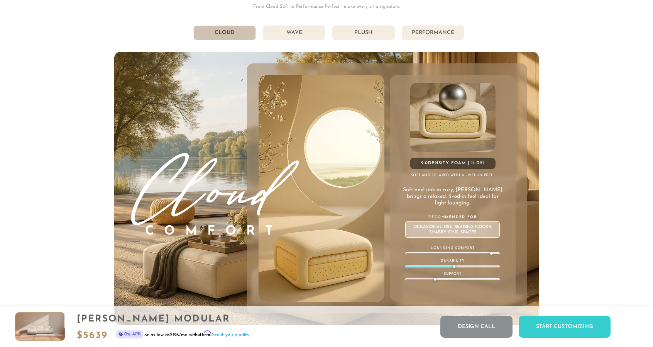
click at [290, 36] on li "Wave" at bounding box center [294, 32] width 63 height 15
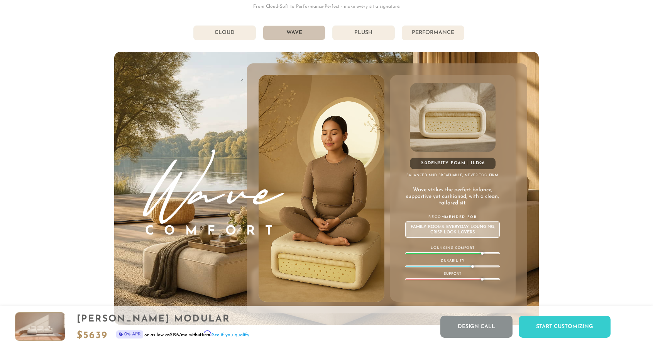
click at [366, 34] on li "Plush" at bounding box center [364, 32] width 63 height 15
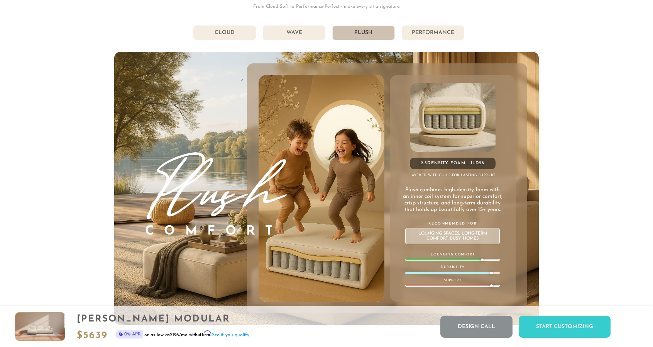
click at [431, 38] on li "Performance" at bounding box center [433, 32] width 63 height 15
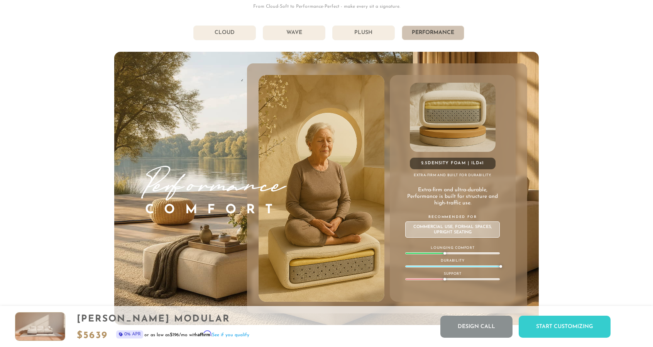
click at [285, 36] on li "Wave" at bounding box center [294, 32] width 63 height 15
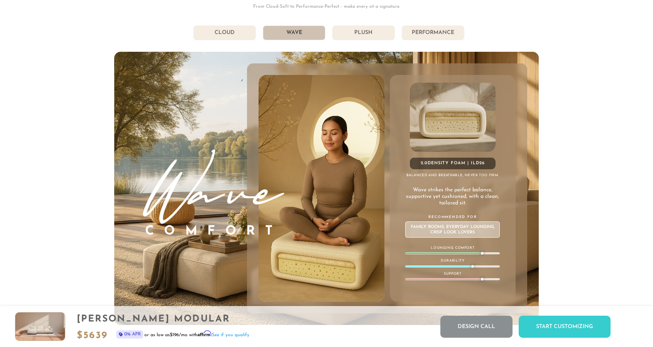
click at [234, 32] on li "Cloud" at bounding box center [224, 32] width 63 height 15
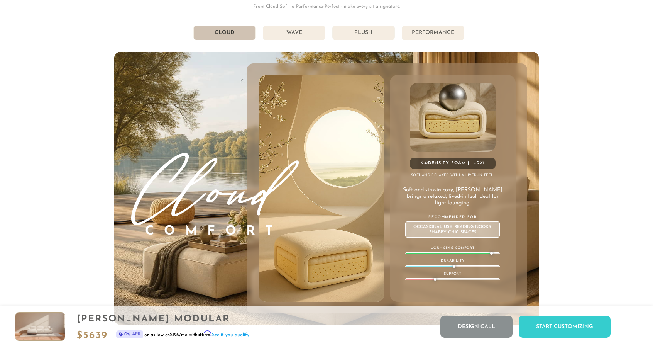
drag, startPoint x: 307, startPoint y: 31, endPoint x: 291, endPoint y: 30, distance: 16.2
click at [291, 30] on li "Wave" at bounding box center [294, 32] width 63 height 15
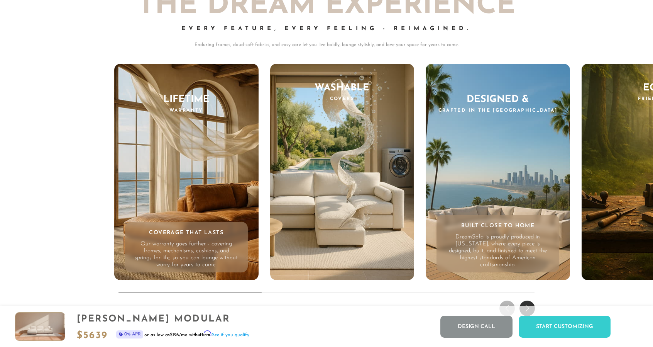
scroll to position [7546, 0]
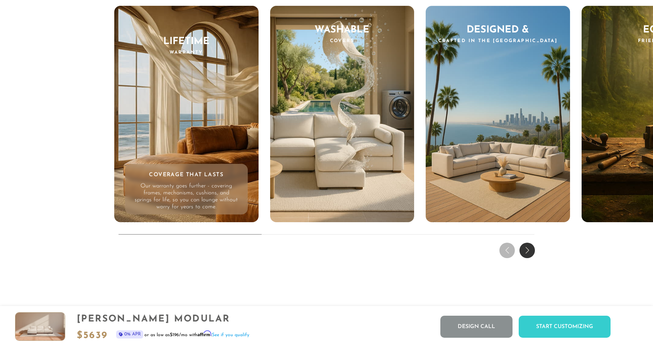
click at [527, 253] on div "Next slide" at bounding box center [527, 250] width 15 height 15
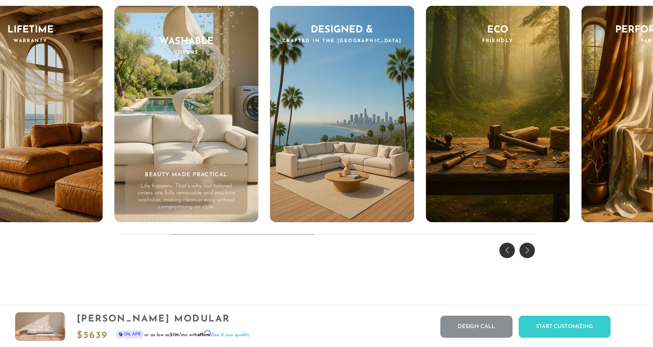
click at [527, 253] on div "Next slide" at bounding box center [527, 250] width 15 height 15
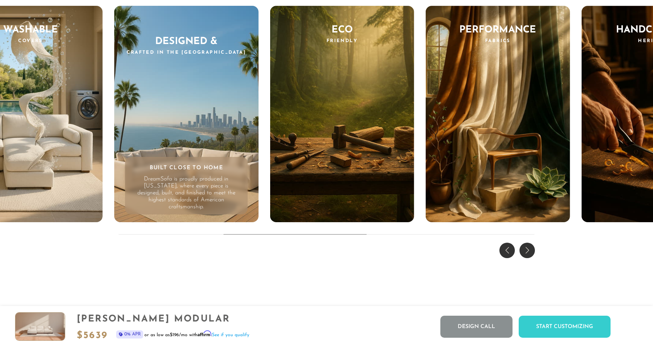
click at [527, 253] on div "Next slide" at bounding box center [527, 250] width 15 height 15
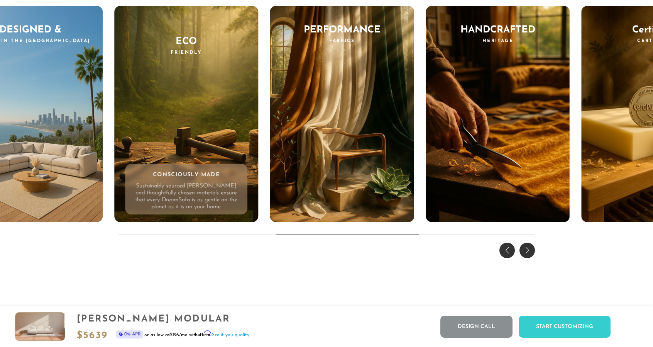
click at [527, 253] on div "Next slide" at bounding box center [527, 250] width 15 height 15
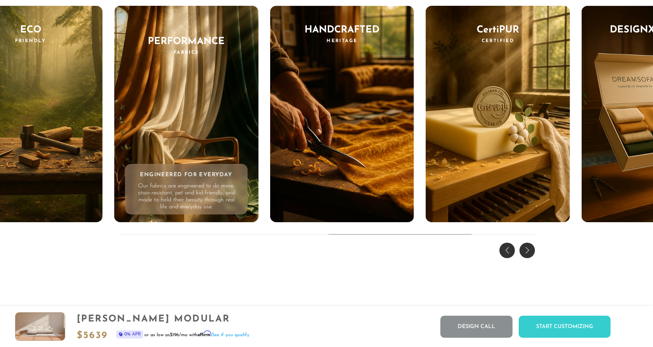
click at [527, 253] on div "Next slide" at bounding box center [527, 250] width 15 height 15
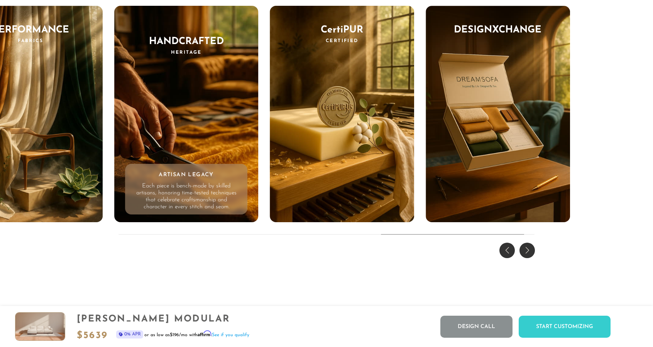
click at [512, 256] on div "Previous slide" at bounding box center [507, 250] width 15 height 15
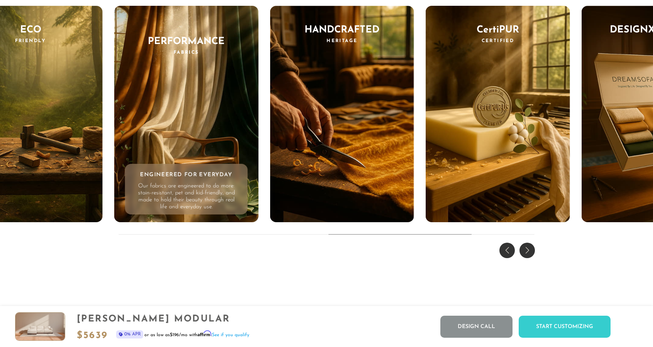
click at [512, 256] on div "Previous slide" at bounding box center [507, 250] width 15 height 15
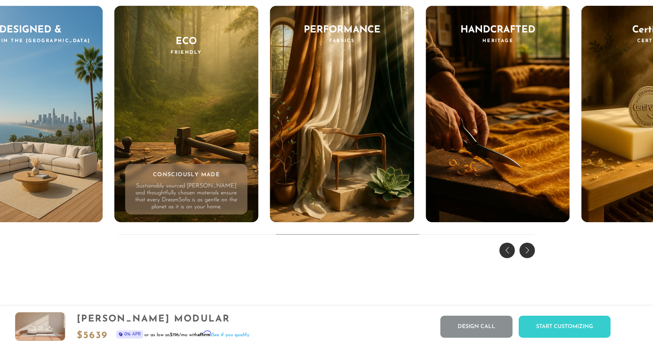
click at [512, 256] on div "Previous slide" at bounding box center [507, 250] width 15 height 15
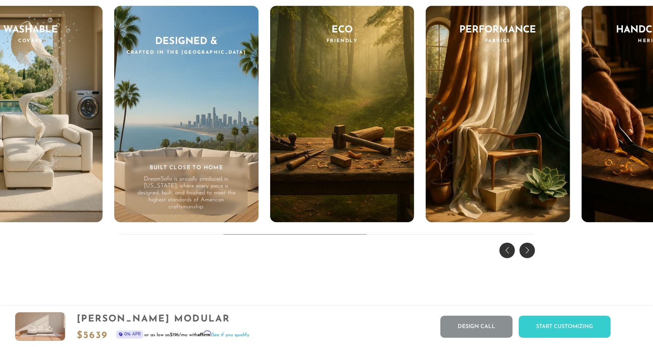
click at [512, 256] on div "Previous slide" at bounding box center [507, 250] width 15 height 15
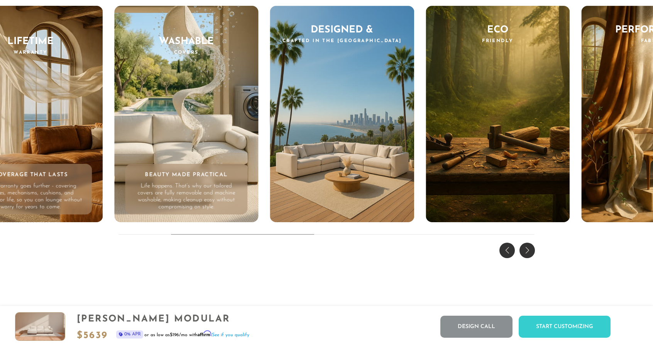
click at [106, 255] on div "THE DREAM EXPERIENCE Every Feature, Every Feeling - Reimagined. Enduring frames…" at bounding box center [326, 85] width 653 height 350
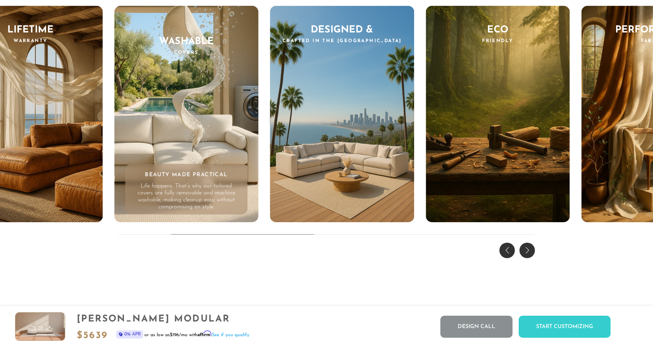
drag, startPoint x: 59, startPoint y: 137, endPoint x: 26, endPoint y: 255, distance: 122.6
click at [26, 255] on div "THE DREAM EXPERIENCE Every Feature, Every Feeling - Reimagined. Enduring frames…" at bounding box center [326, 85] width 653 height 350
click at [506, 253] on div "Previous slide" at bounding box center [507, 250] width 15 height 15
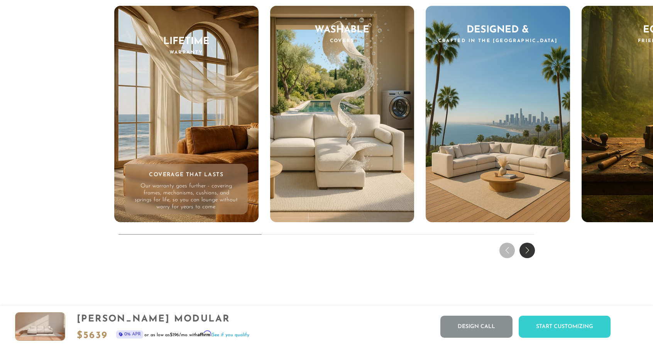
click at [185, 190] on p "Our warranty goes further - covering frames, mechanisms, cushions, and springs …" at bounding box center [187, 197] width 104 height 28
click at [186, 72] on div "Lifetime Warranty Coverage That Lasts Our warranty goes further - covering fram…" at bounding box center [186, 114] width 144 height 216
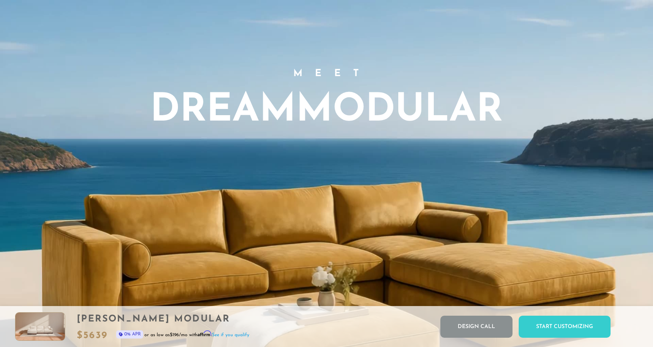
scroll to position [0, 0]
